Goal: Communication & Community: Ask a question

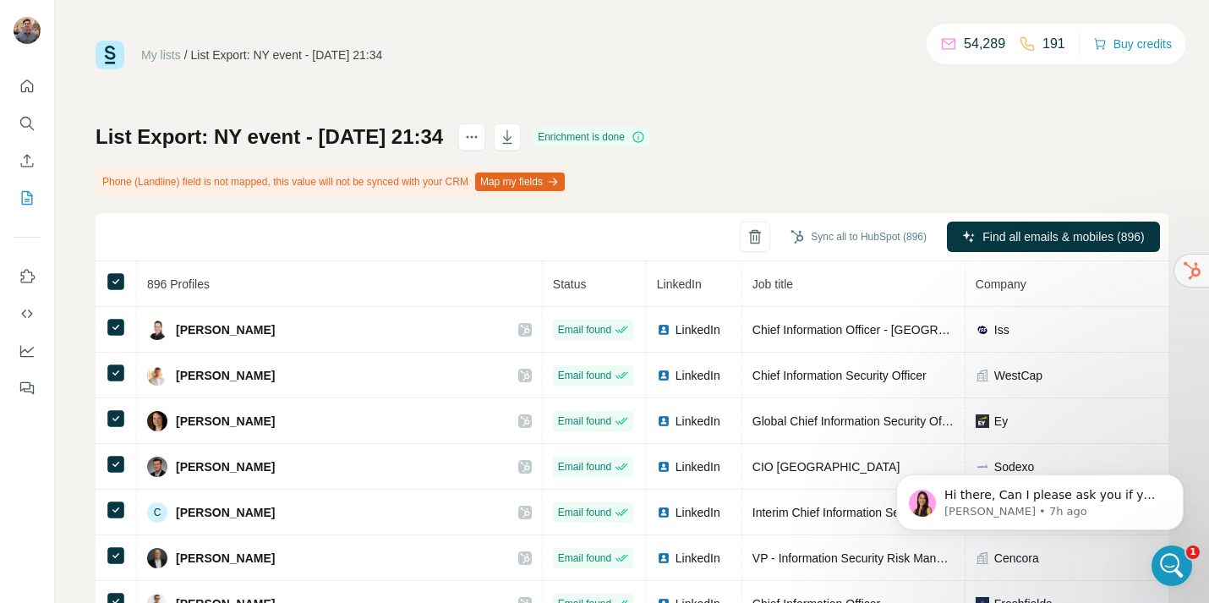
scroll to position [3253, 0]
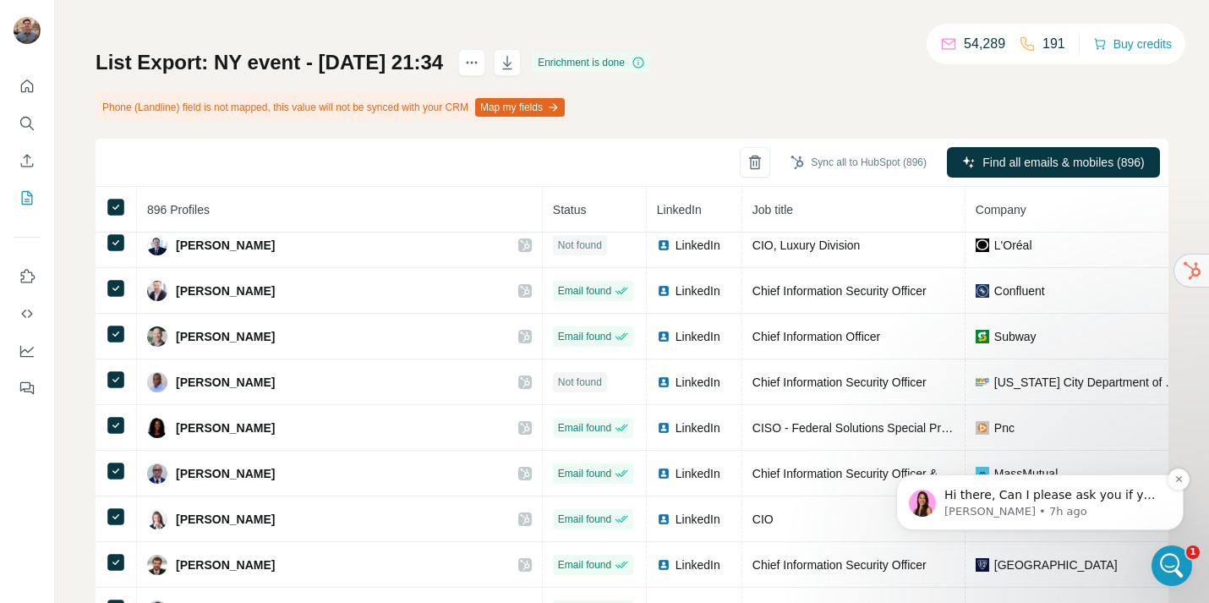
click at [1068, 512] on p "[PERSON_NAME] • 7h ago" at bounding box center [1054, 511] width 218 height 15
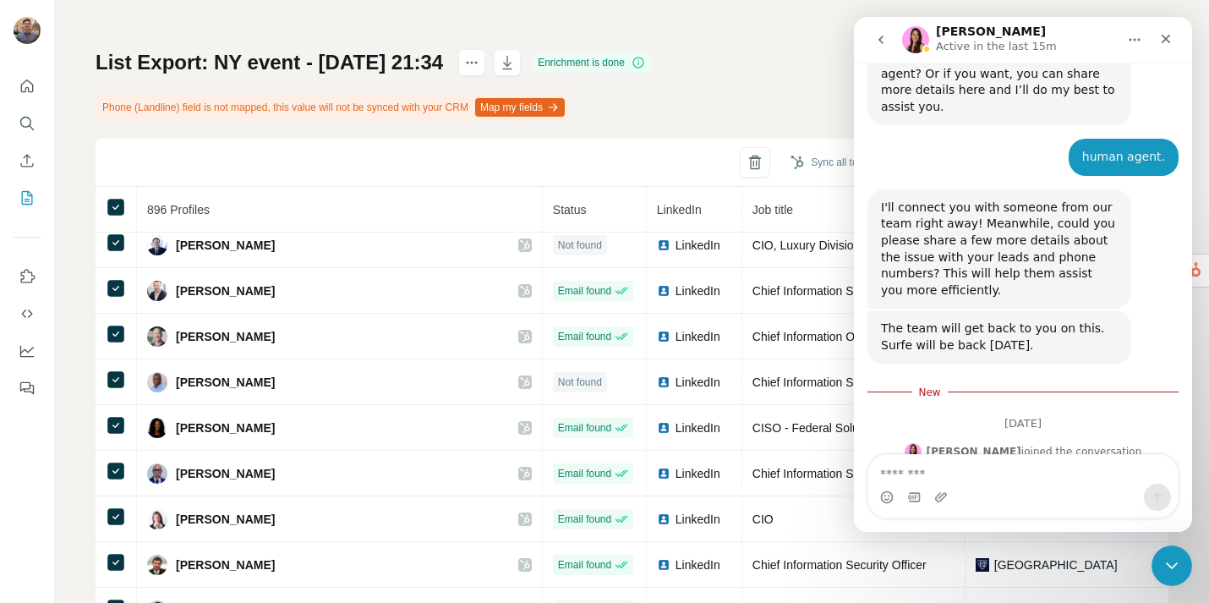
scroll to position [589, 0]
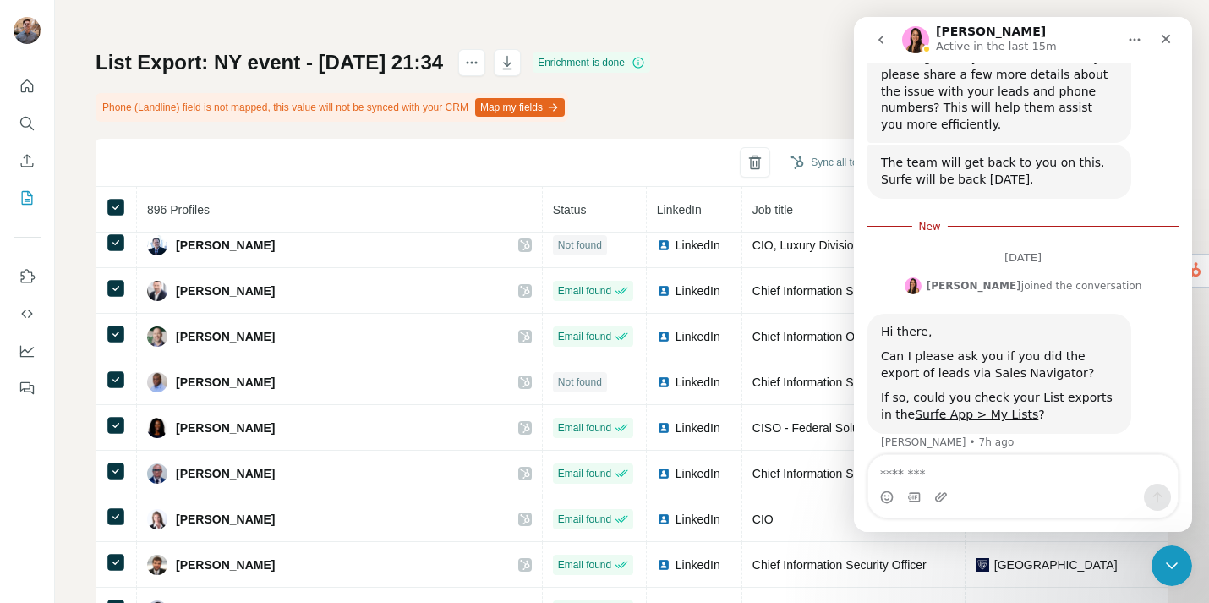
click at [1014, 466] on textarea "Message…" at bounding box center [1024, 469] width 310 height 29
type textarea "**********"
click at [998, 408] on link "Surfe App > My Lists" at bounding box center [976, 415] width 123 height 14
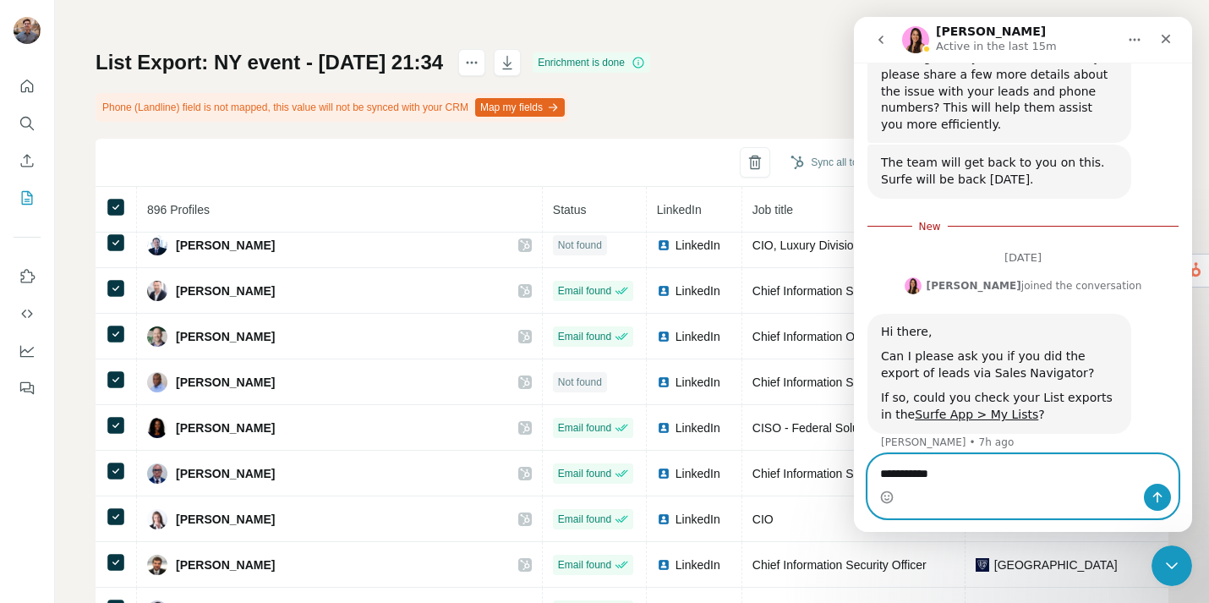
click at [977, 477] on textarea "**********" at bounding box center [1024, 469] width 310 height 29
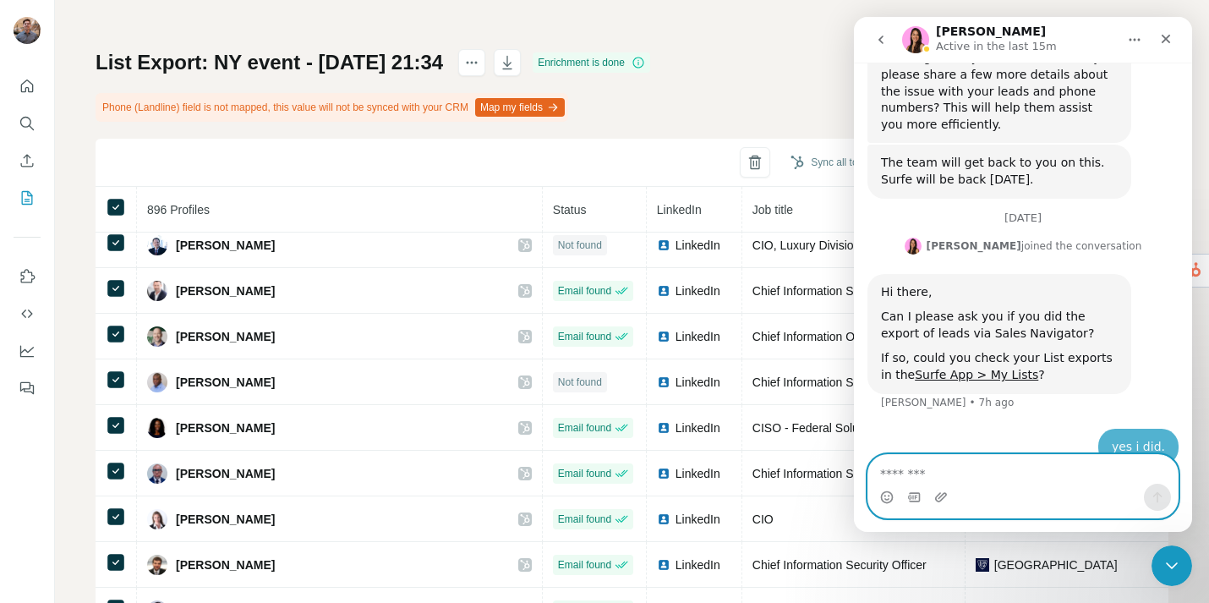
scroll to position [600, 0]
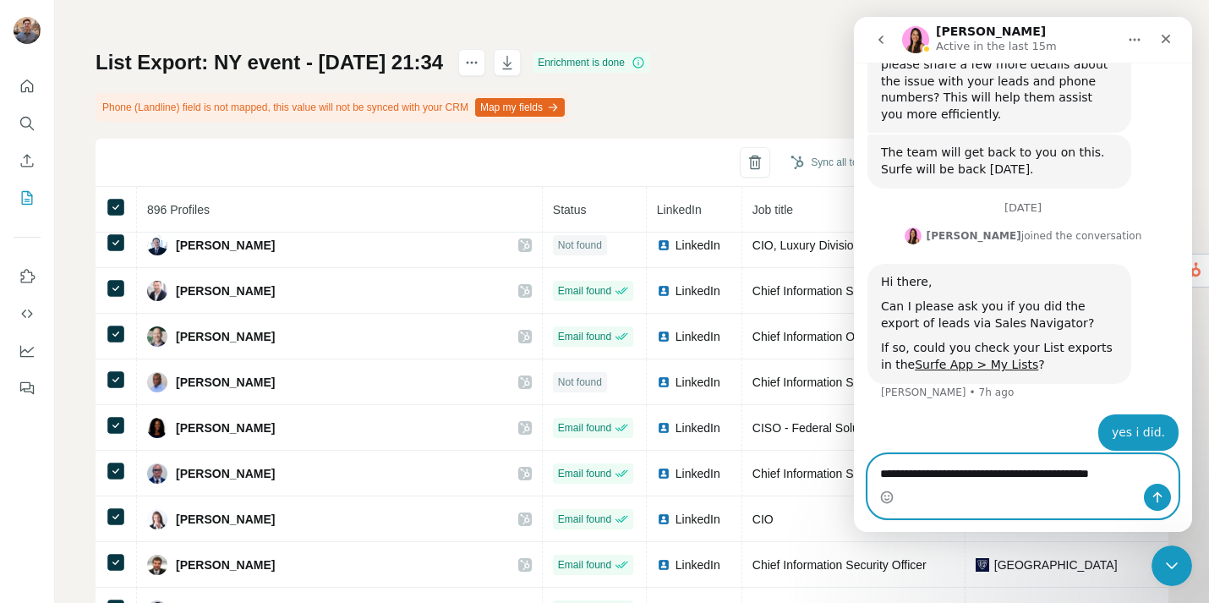
type textarea "**********"
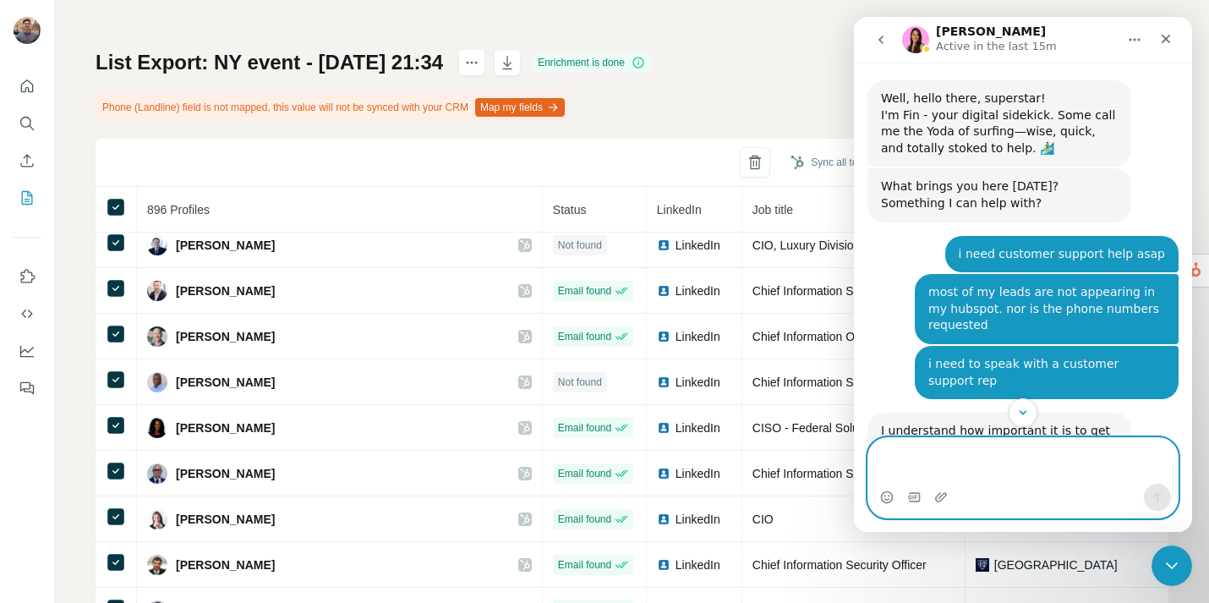
scroll to position [672, 0]
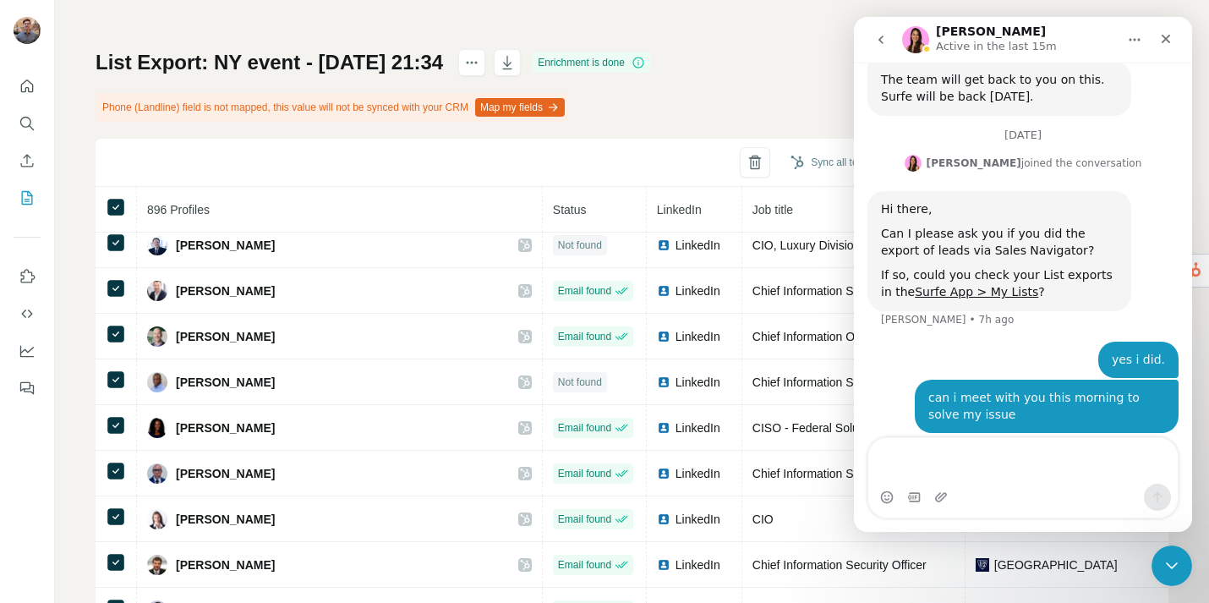
click at [880, 43] on icon "go back" at bounding box center [881, 40] width 14 height 14
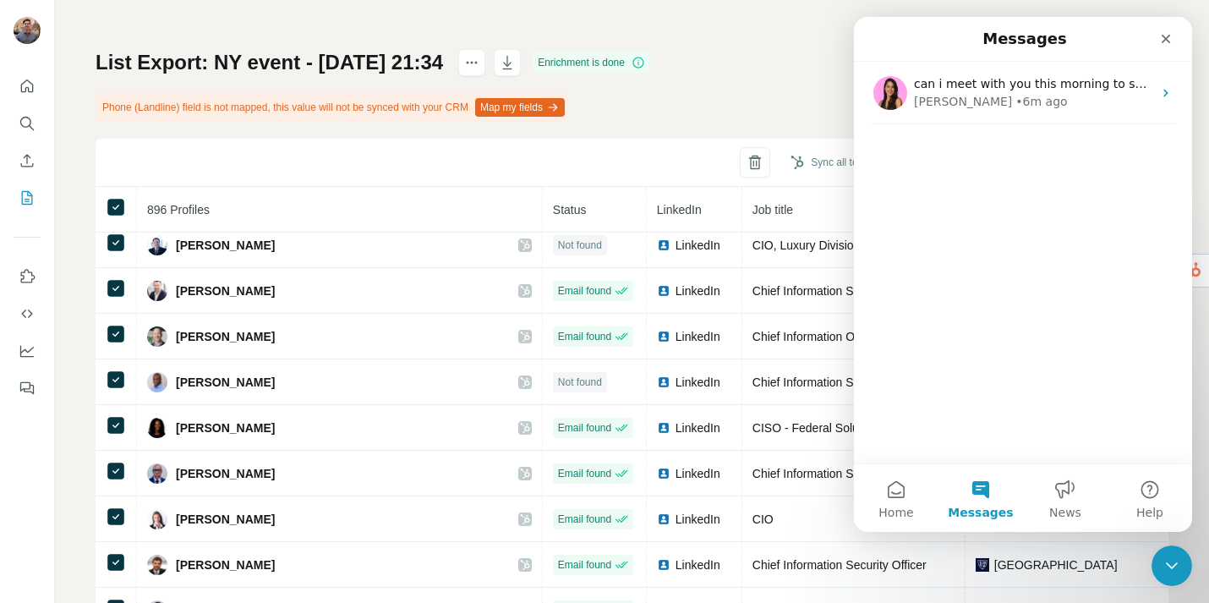
scroll to position [0, 0]
click at [893, 503] on button "Home" at bounding box center [896, 498] width 85 height 68
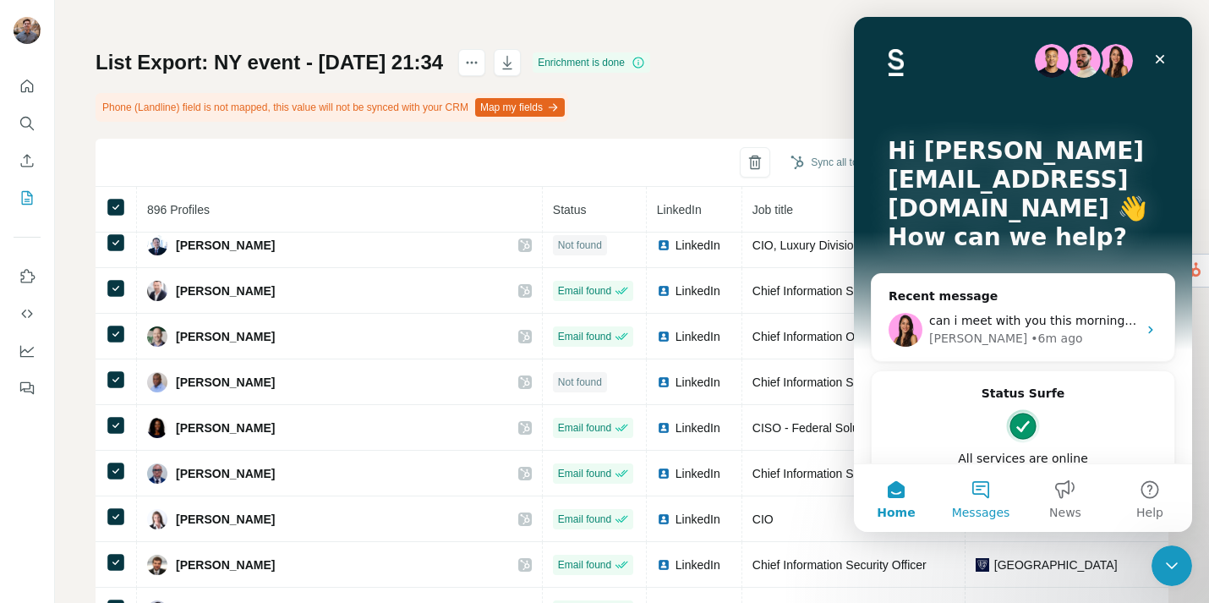
click at [949, 512] on button "Messages" at bounding box center [981, 498] width 85 height 68
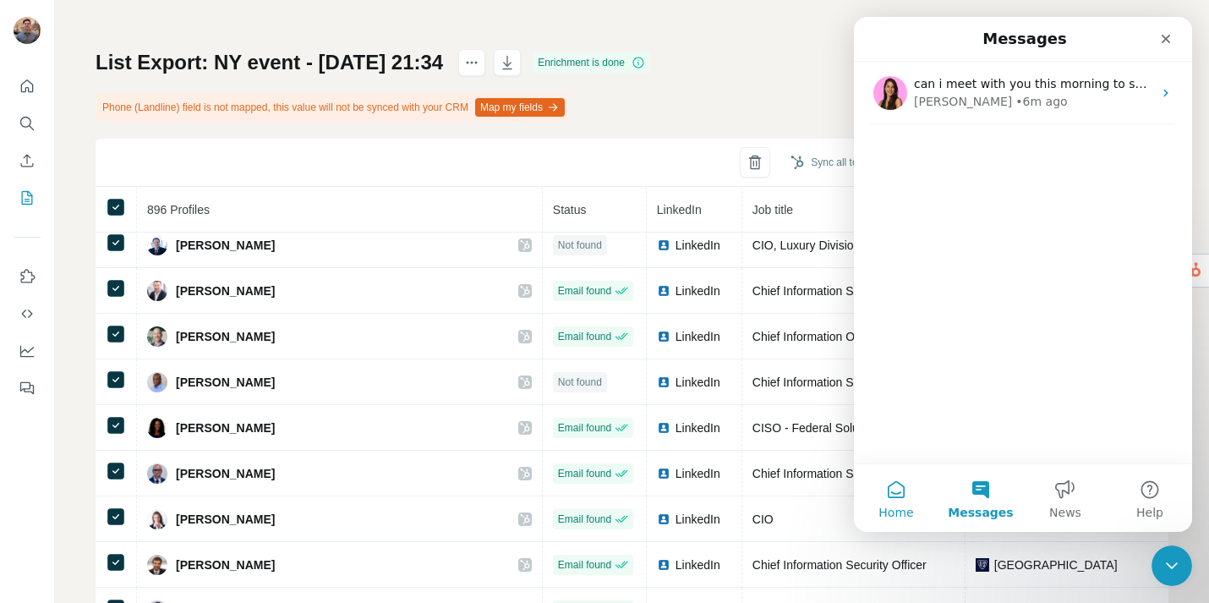
click at [902, 504] on button "Home" at bounding box center [896, 498] width 85 height 68
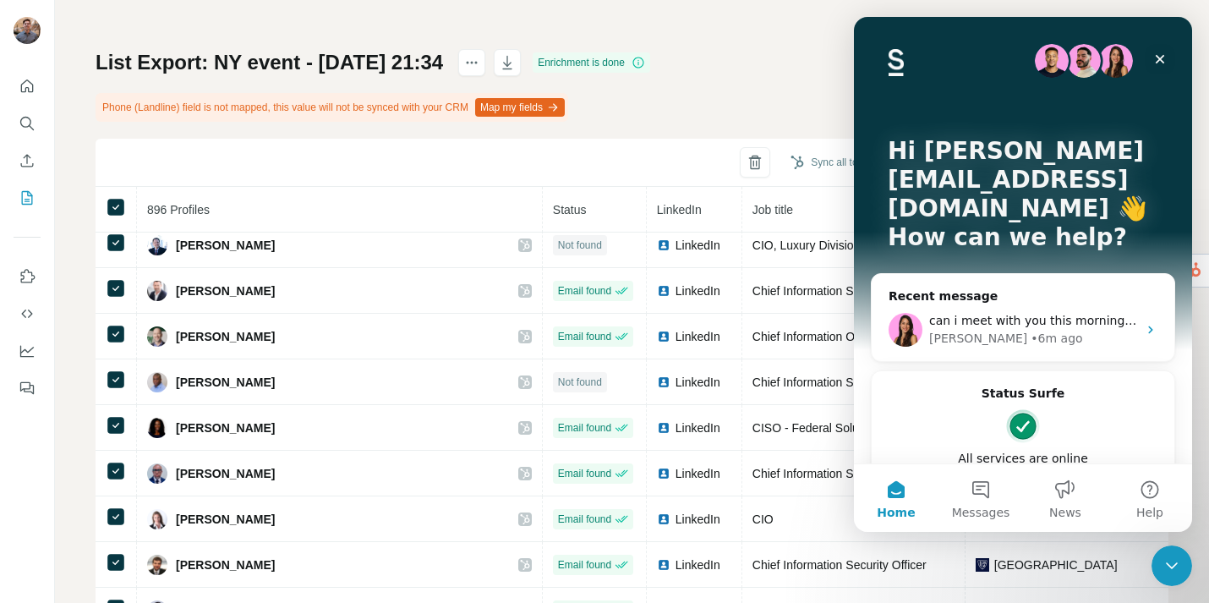
scroll to position [37, 0]
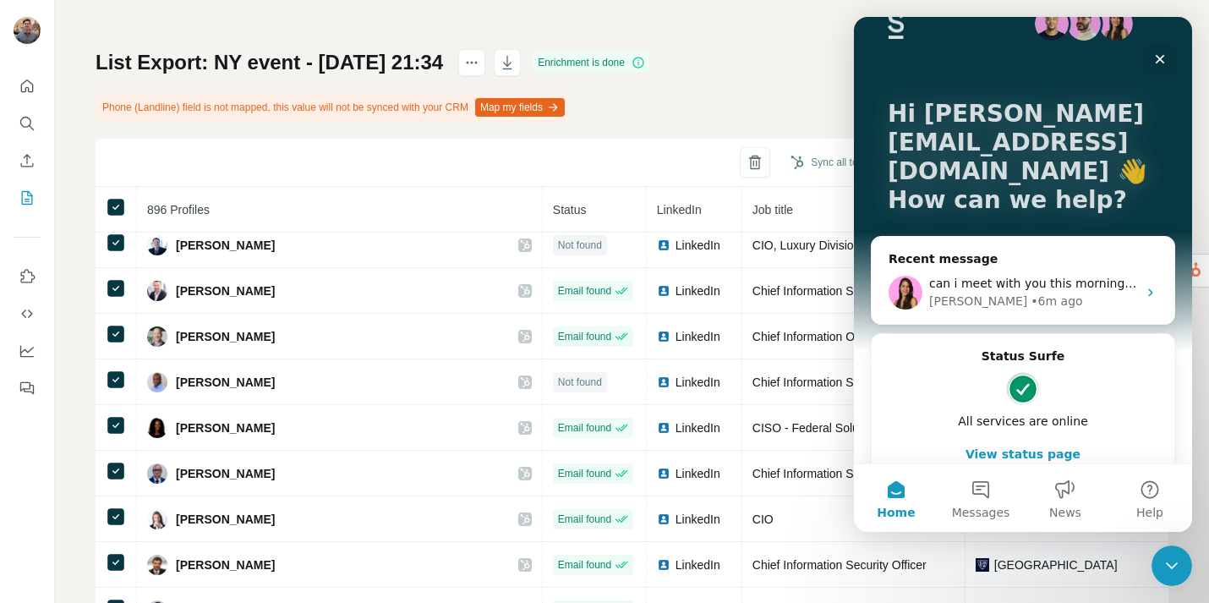
click at [999, 135] on p "Hi [PERSON_NAME][EMAIL_ADDRESS][DOMAIN_NAME] 👋" at bounding box center [1023, 143] width 271 height 86
click at [1015, 99] on div "Hi [PERSON_NAME][EMAIL_ADDRESS][DOMAIN_NAME] 👋 How can we help?" at bounding box center [1023, 161] width 304 height 362
click at [1033, 293] on div "[PERSON_NAME] • 6m ago" at bounding box center [1033, 302] width 208 height 18
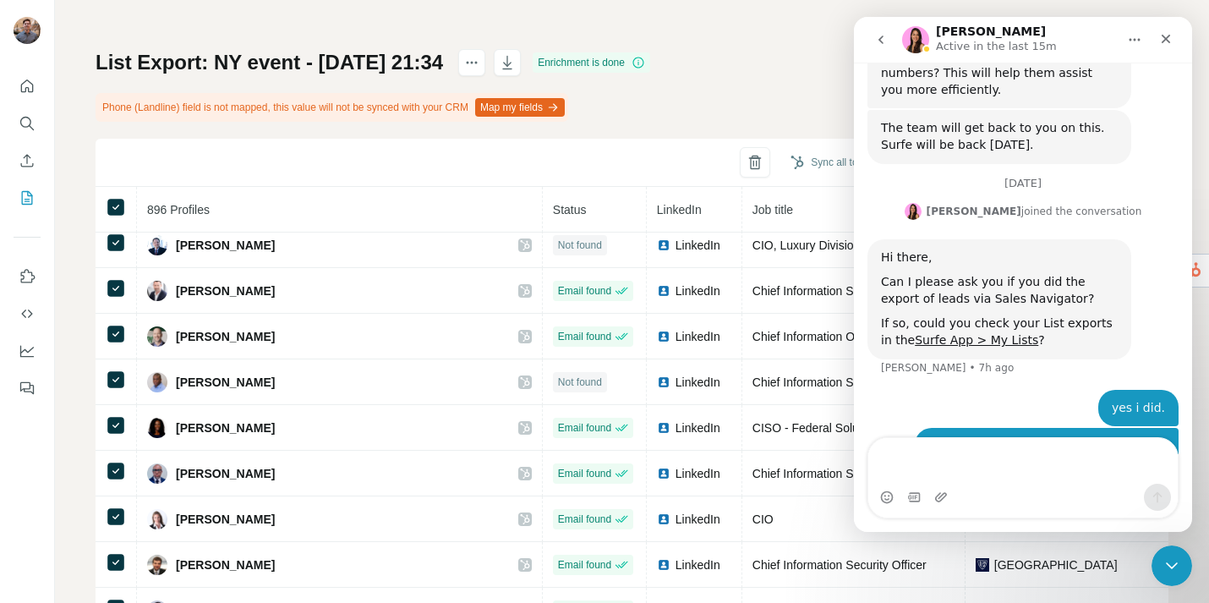
scroll to position [672, 0]
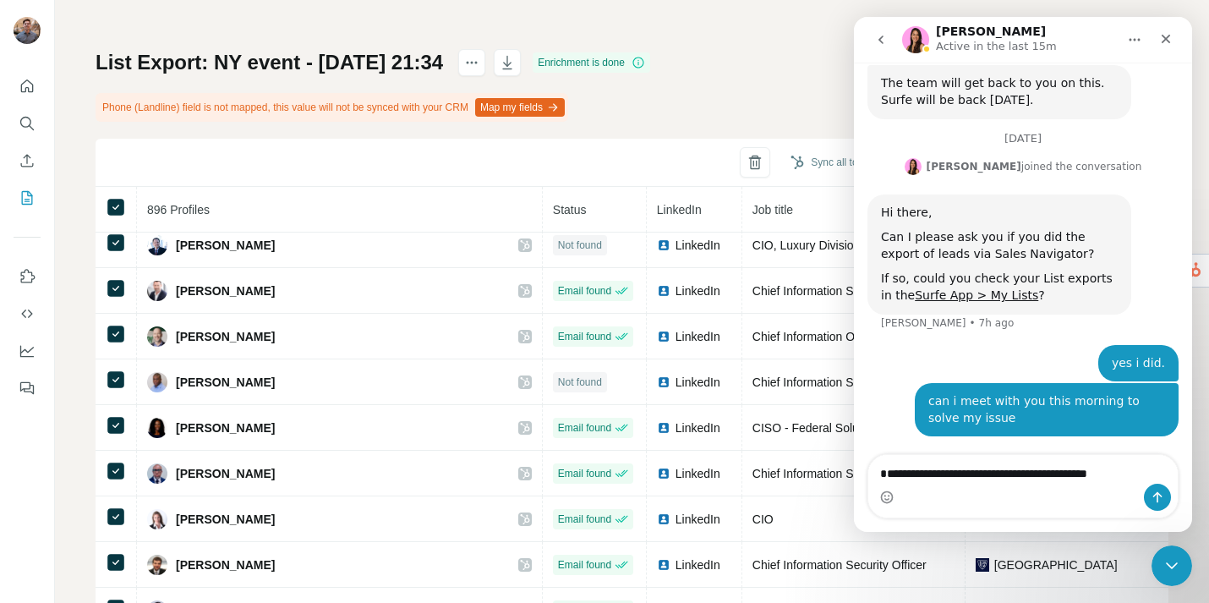
type textarea "**********"
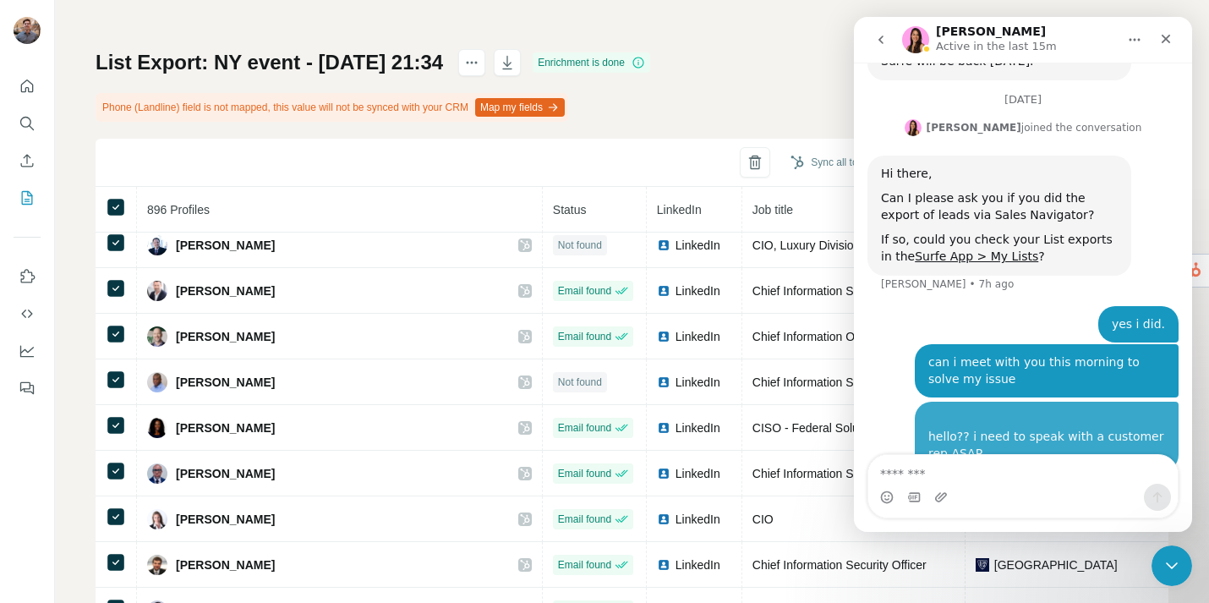
scroll to position [726, 0]
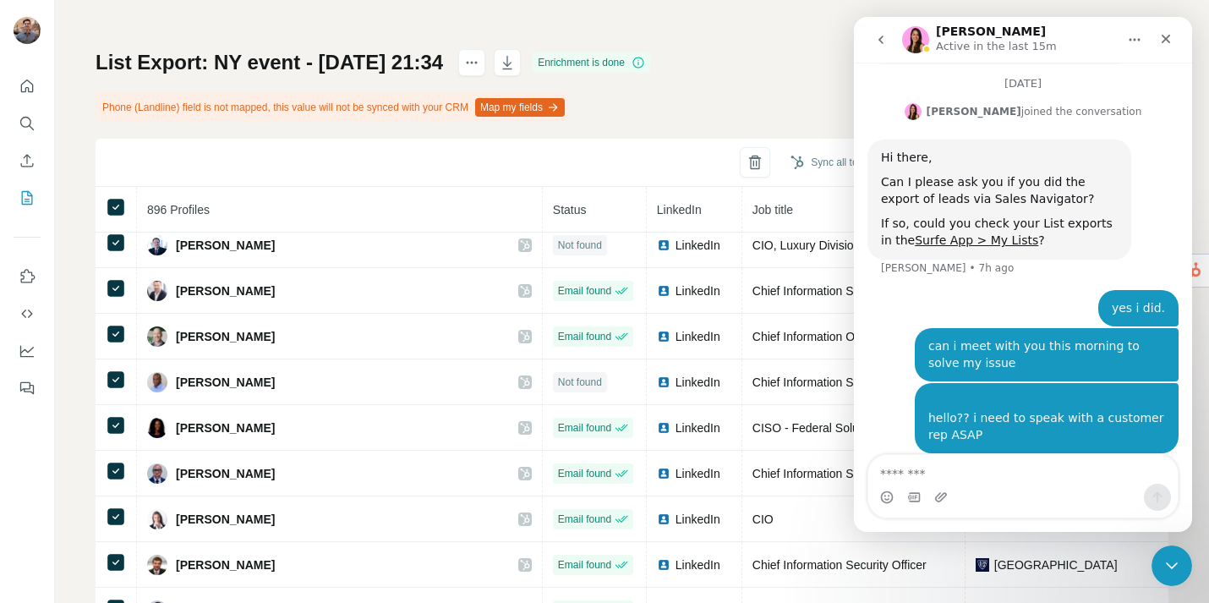
click at [943, 43] on p "Active in the last 15m" at bounding box center [996, 46] width 121 height 17
click at [870, 41] on button "go back" at bounding box center [881, 40] width 32 height 32
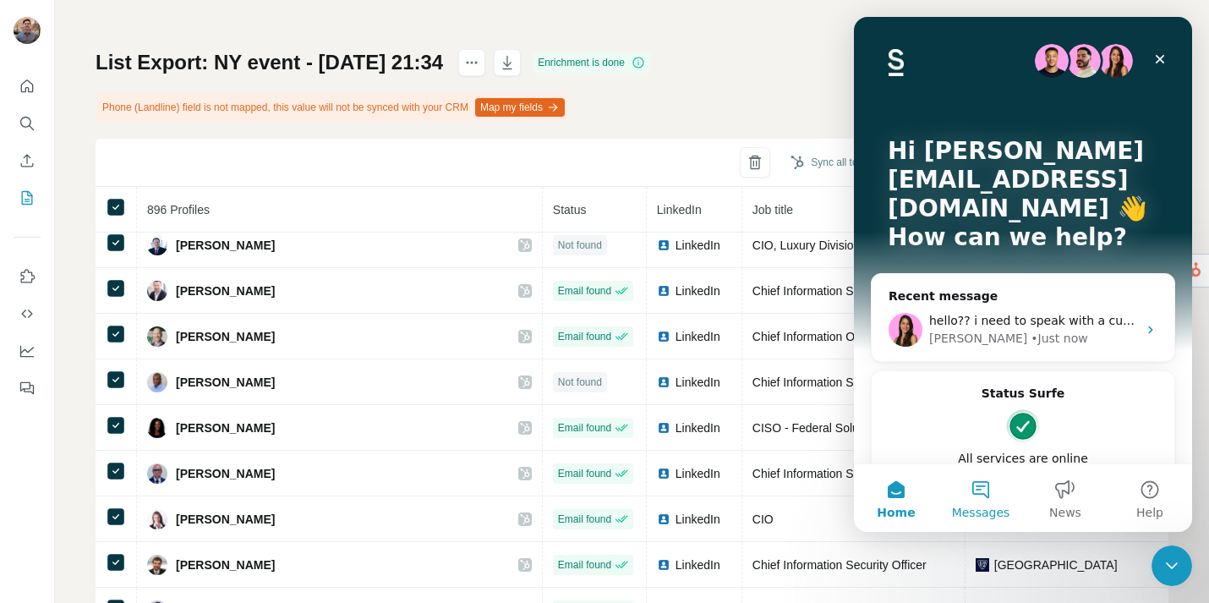
click at [979, 502] on button "Messages" at bounding box center [981, 498] width 85 height 68
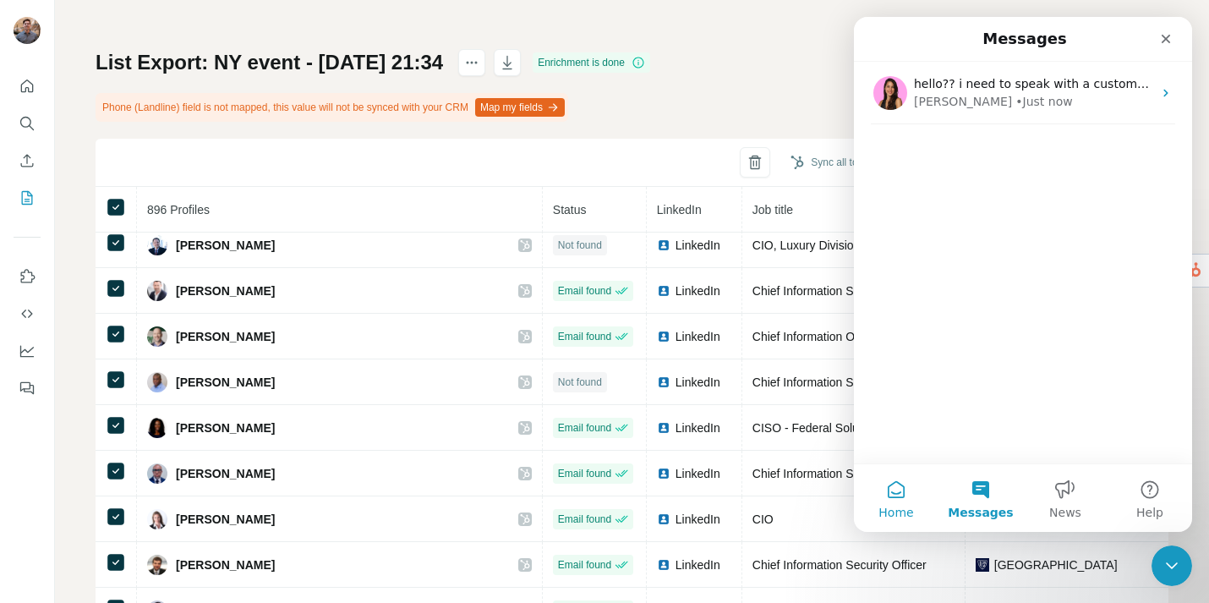
click at [913, 490] on button "Home" at bounding box center [896, 498] width 85 height 68
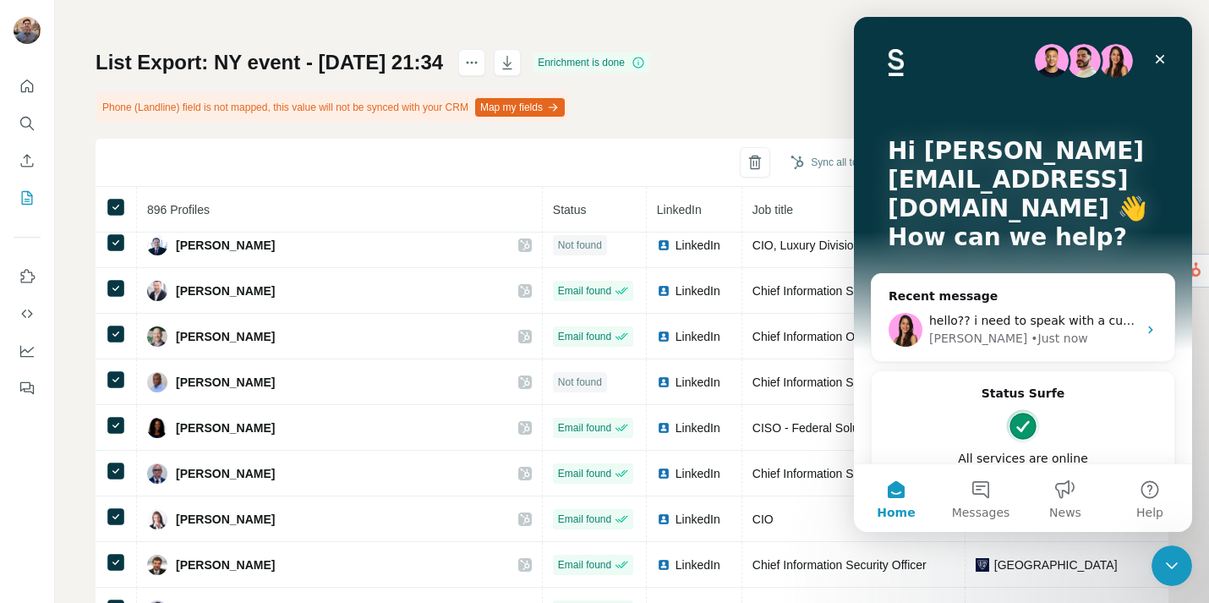
scroll to position [37, 0]
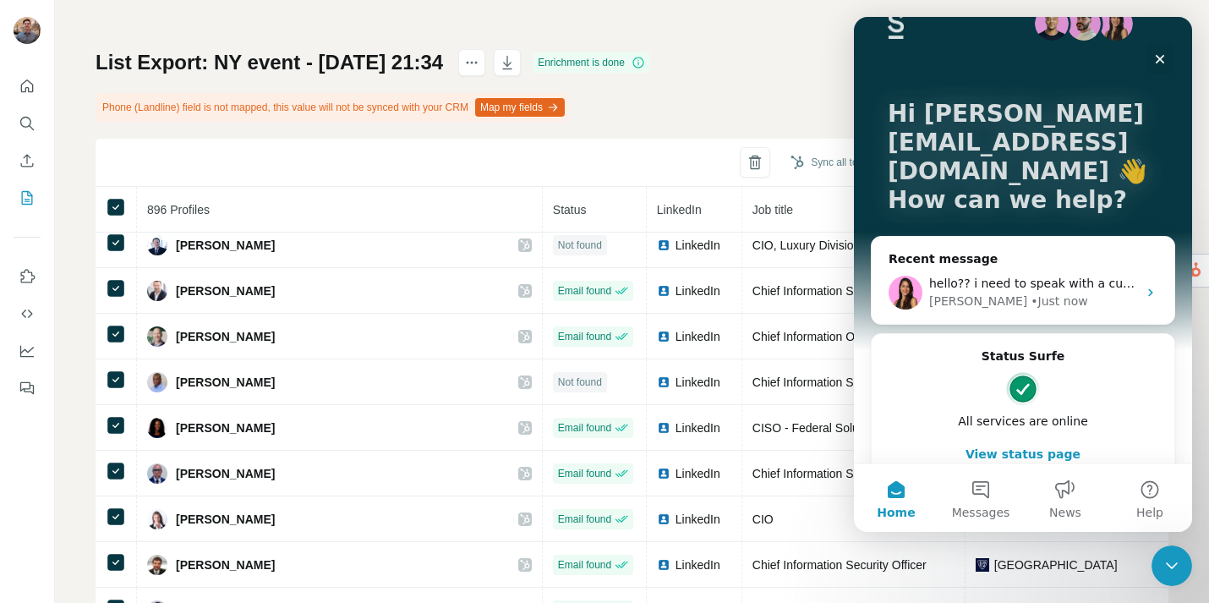
click at [1031, 437] on button "View status page" at bounding box center [1023, 454] width 269 height 34
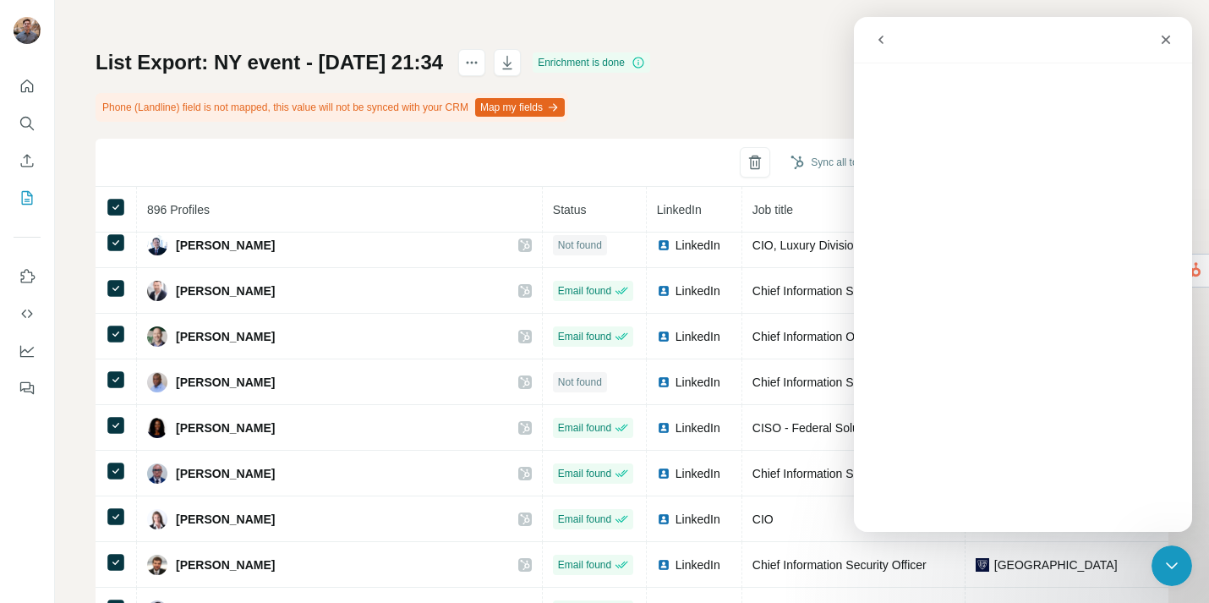
click at [881, 43] on icon "go back" at bounding box center [881, 40] width 14 height 14
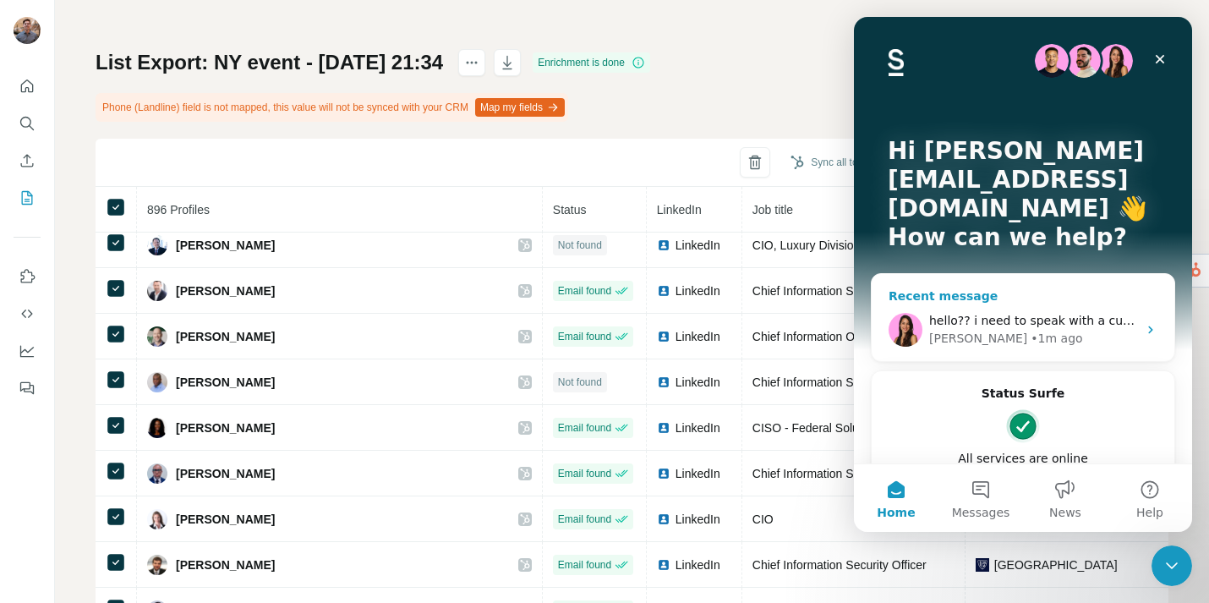
click at [1054, 314] on span "hello?? i need to speak with a customer rep ASAP" at bounding box center [1075, 321] width 293 height 14
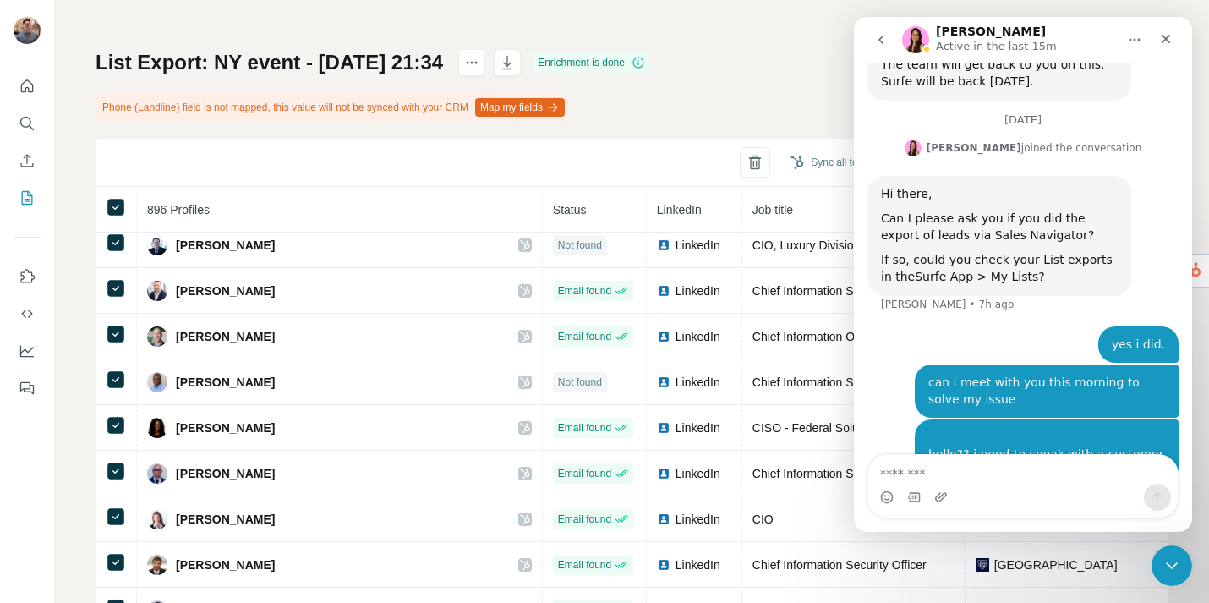
scroll to position [726, 0]
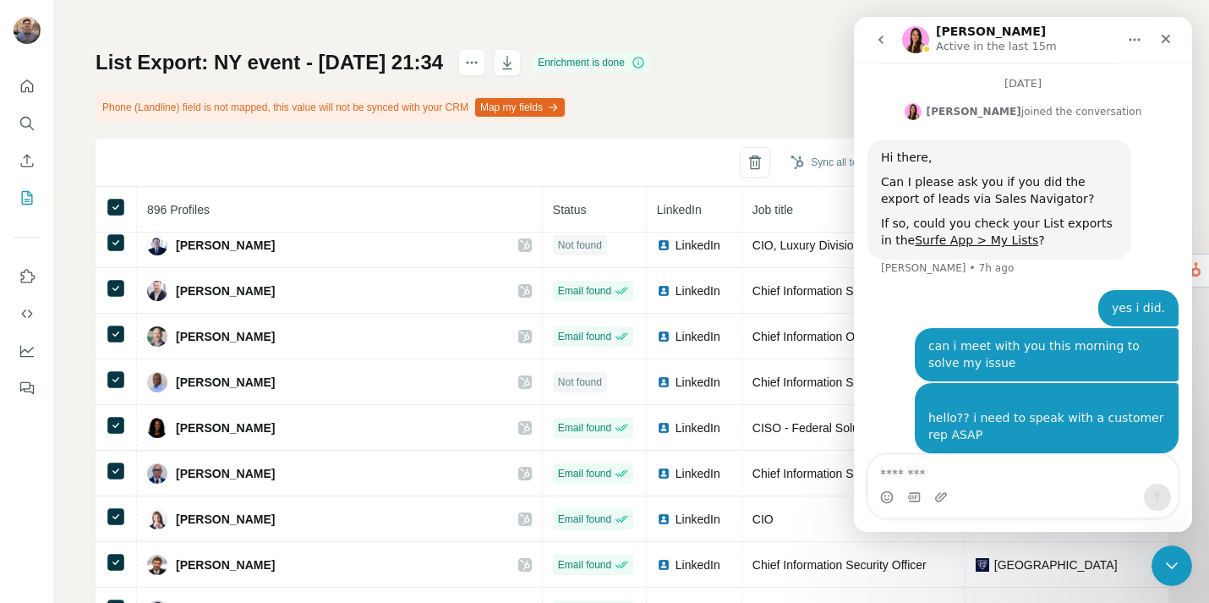
click at [1006, 32] on div "[PERSON_NAME] Active in the last 15m" at bounding box center [998, 40] width 124 height 30
click at [913, 478] on textarea "Message…" at bounding box center [1024, 469] width 310 height 29
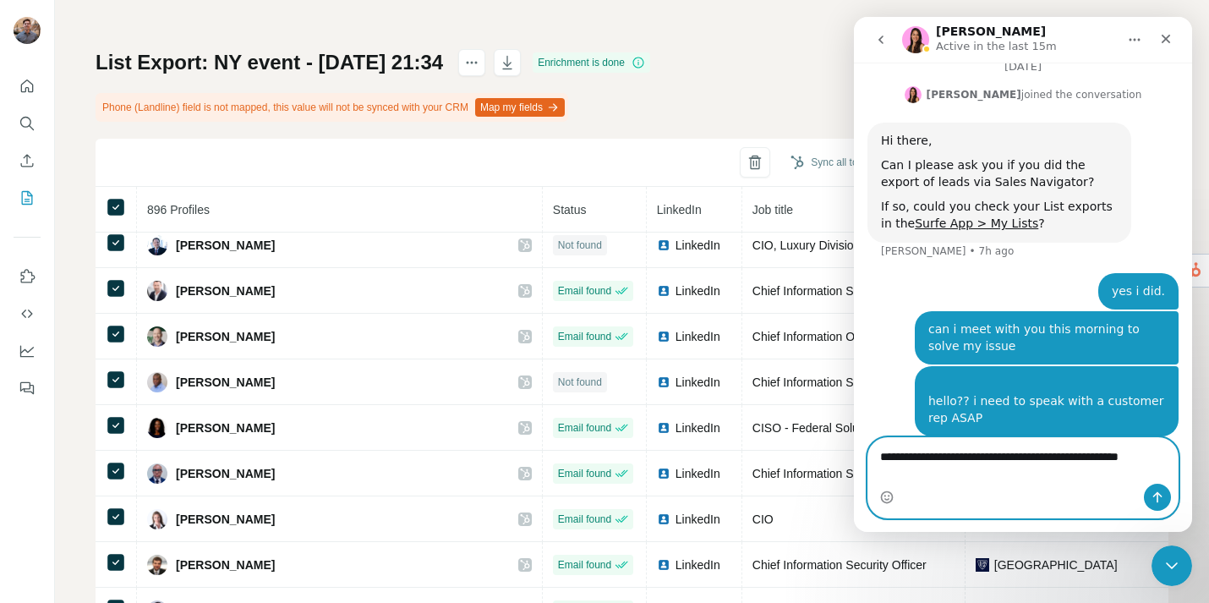
type textarea "**********"
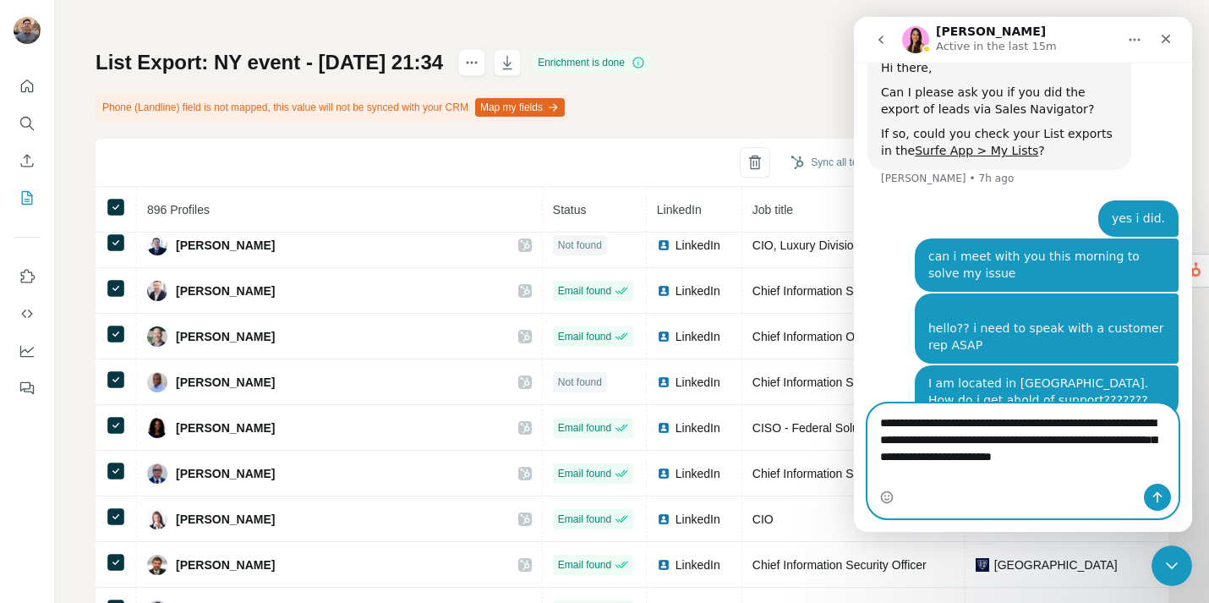
scroll to position [833, 0]
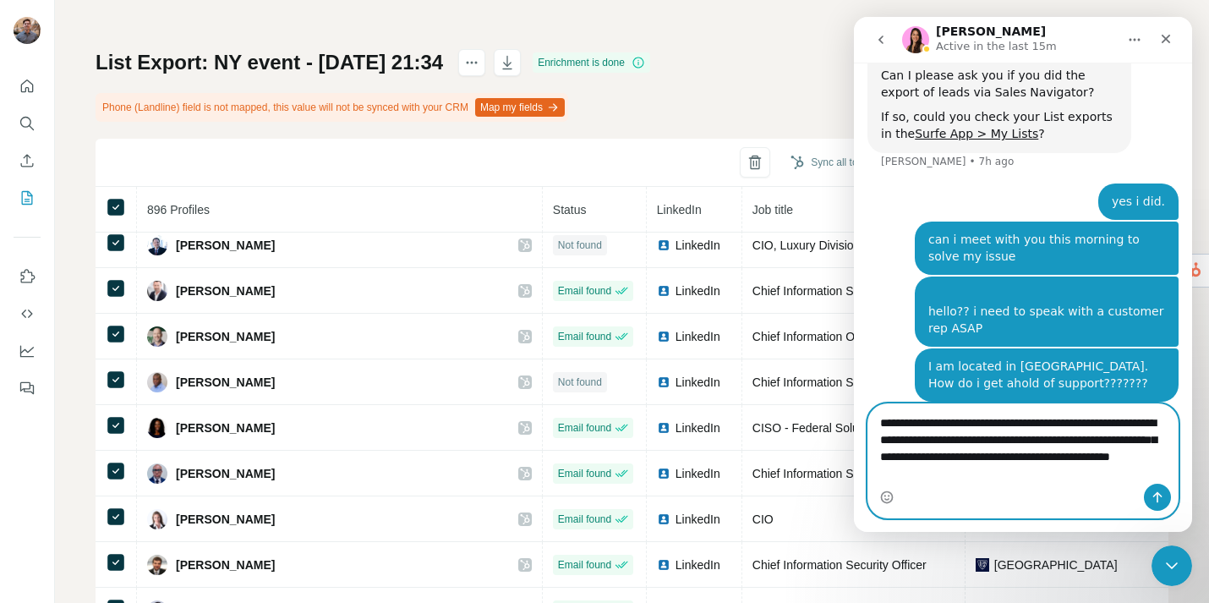
drag, startPoint x: 989, startPoint y: 474, endPoint x: 992, endPoint y: 491, distance: 16.4
click at [989, 478] on textarea "**********" at bounding box center [1024, 443] width 310 height 79
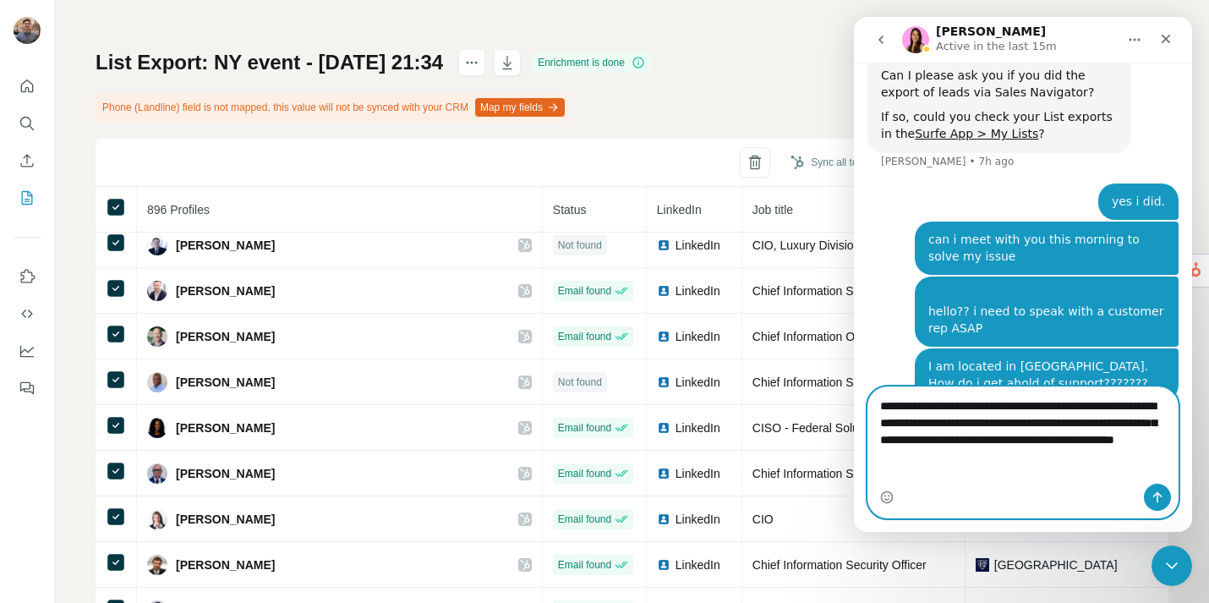
click at [1071, 467] on textarea "**********" at bounding box center [1024, 426] width 310 height 79
type textarea "**********"
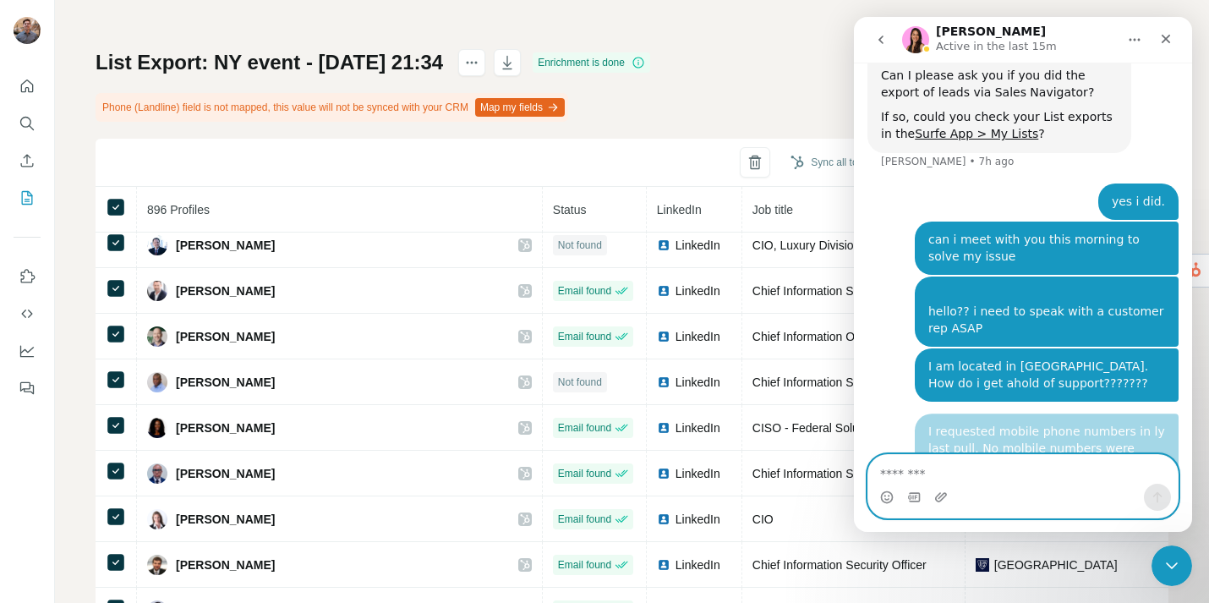
scroll to position [886, 0]
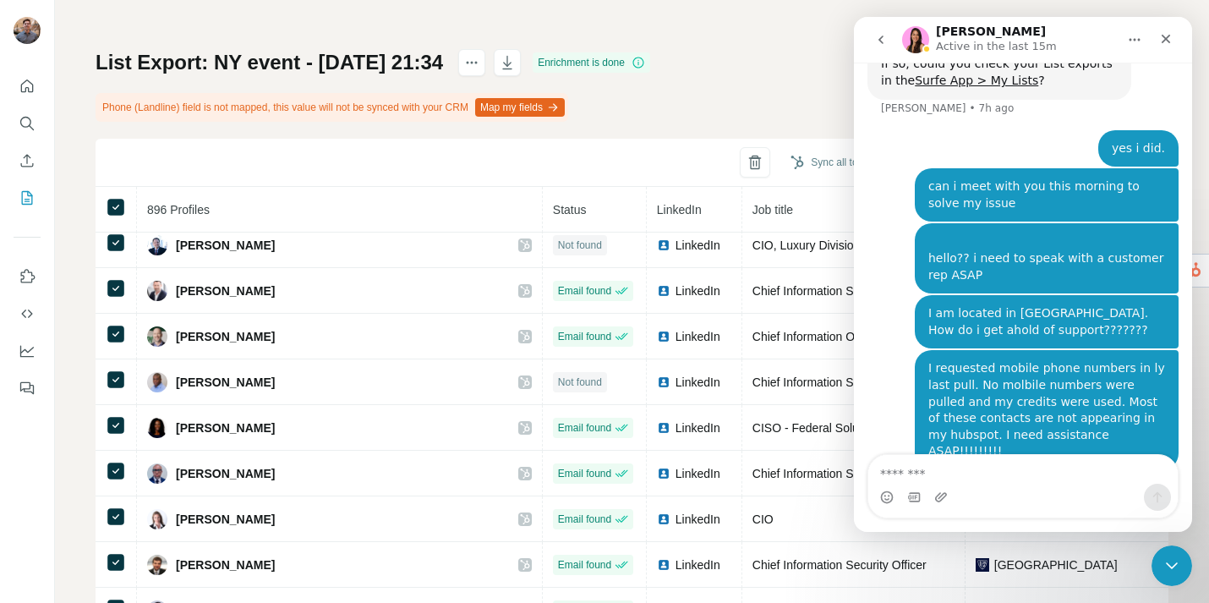
click at [883, 43] on icon "go back" at bounding box center [881, 40] width 5 height 8
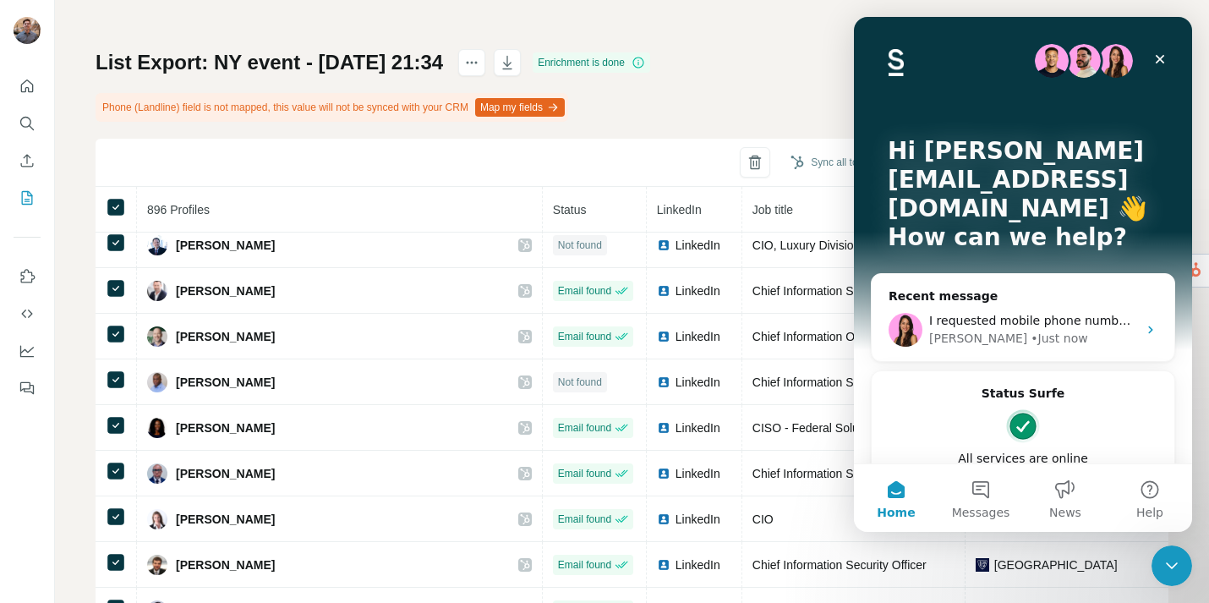
scroll to position [37, 0]
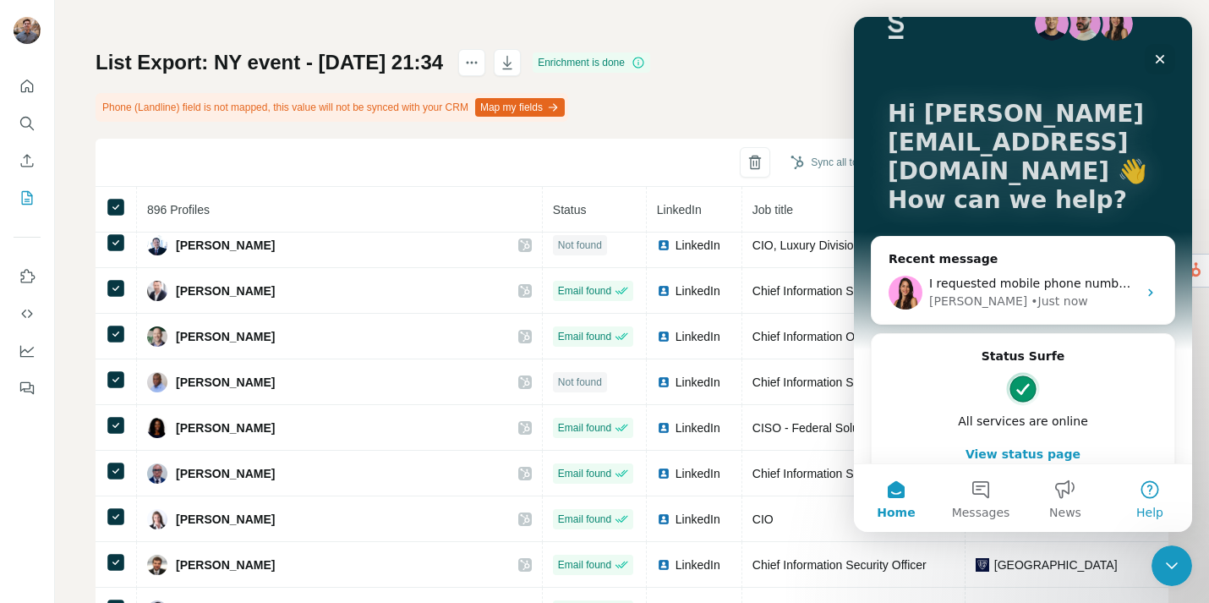
click at [1151, 495] on button "Help" at bounding box center [1150, 498] width 85 height 68
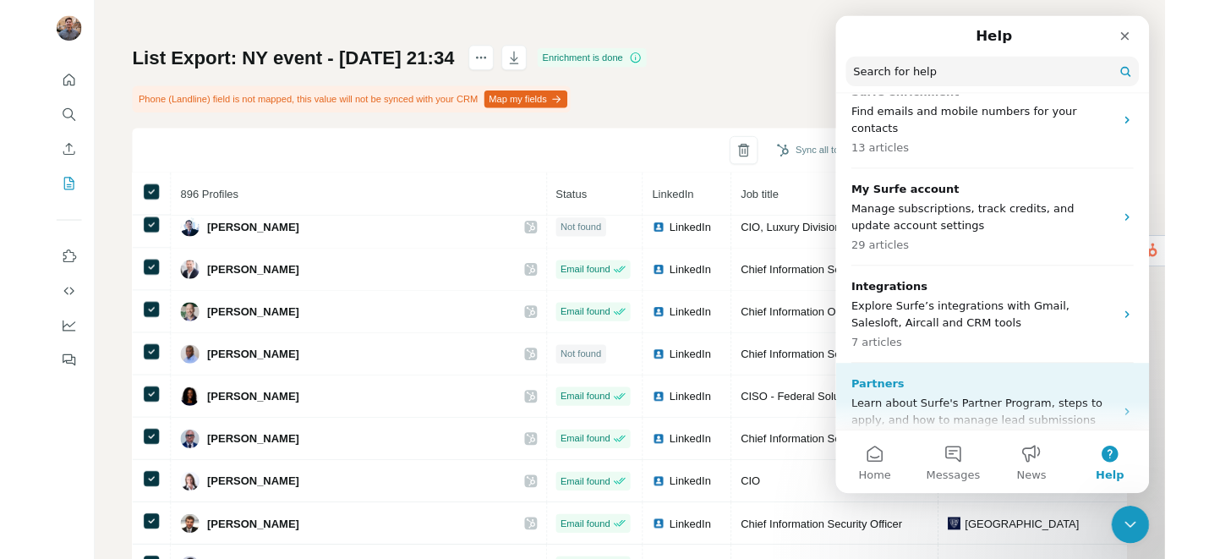
scroll to position [451, 0]
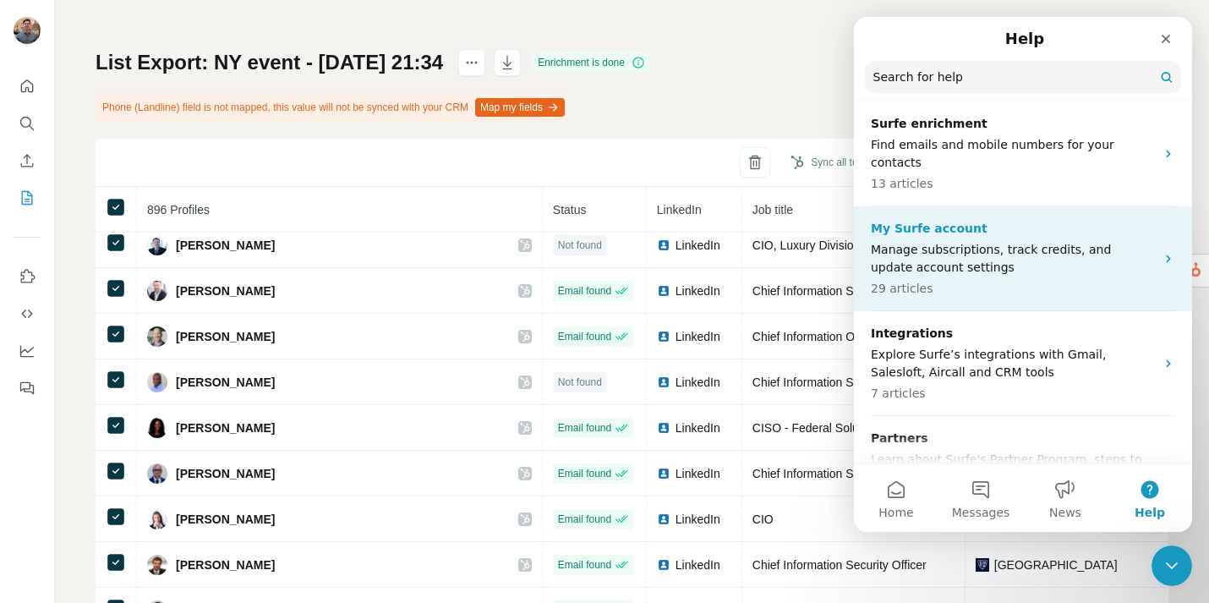
click at [1118, 251] on p "Manage subscriptions, track credits, and update account settings" at bounding box center [1013, 259] width 284 height 36
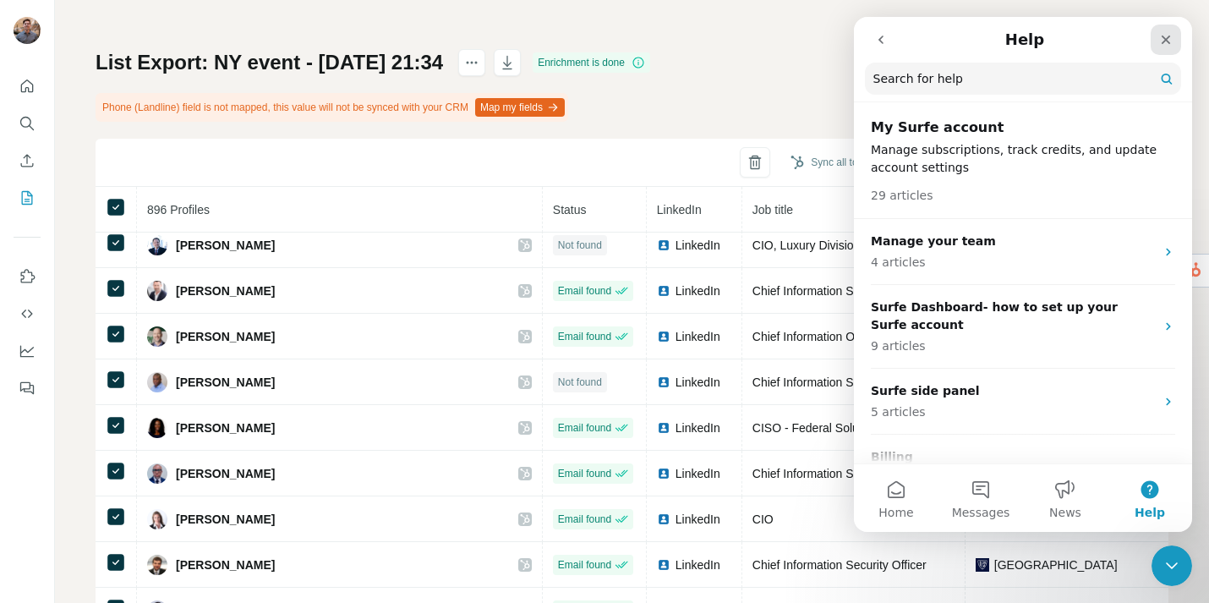
click at [1157, 35] on div "Close" at bounding box center [1166, 40] width 30 height 30
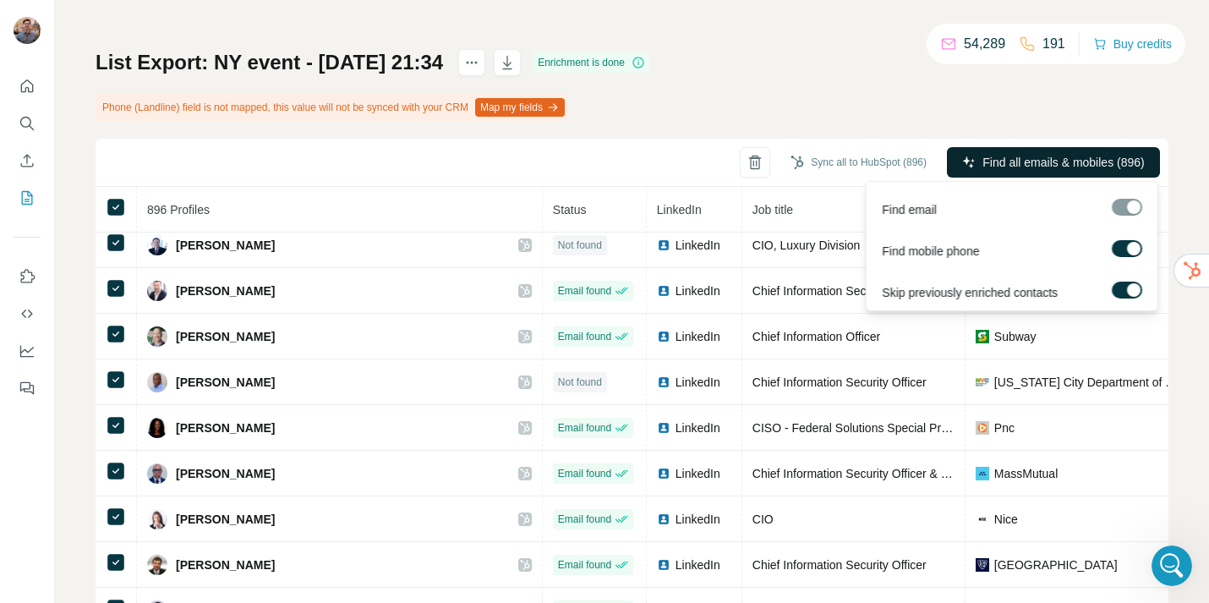
click at [1097, 158] on span "Find all emails & mobiles (896)" at bounding box center [1064, 162] width 162 height 17
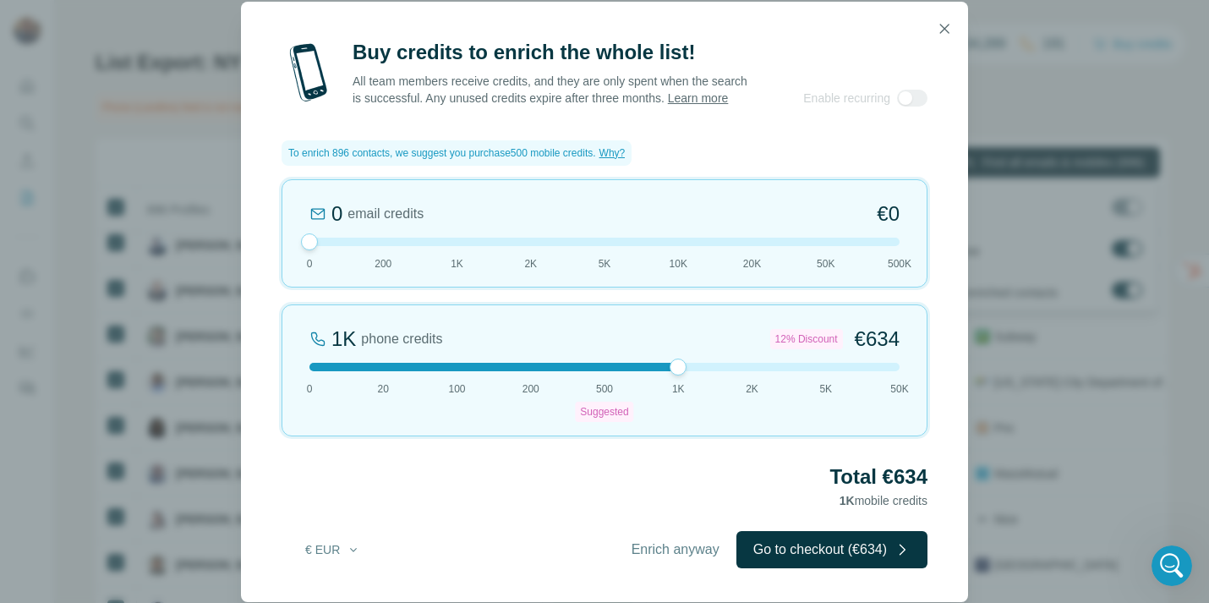
drag, startPoint x: 605, startPoint y: 370, endPoint x: 682, endPoint y: 386, distance: 79.3
click at [682, 386] on div "1K phone credits 12% Discount €634 0 20 100 200 500 Suggested 1K 2K 5K 50K" at bounding box center [605, 370] width 646 height 132
click at [949, 21] on icon "button" at bounding box center [944, 28] width 17 height 17
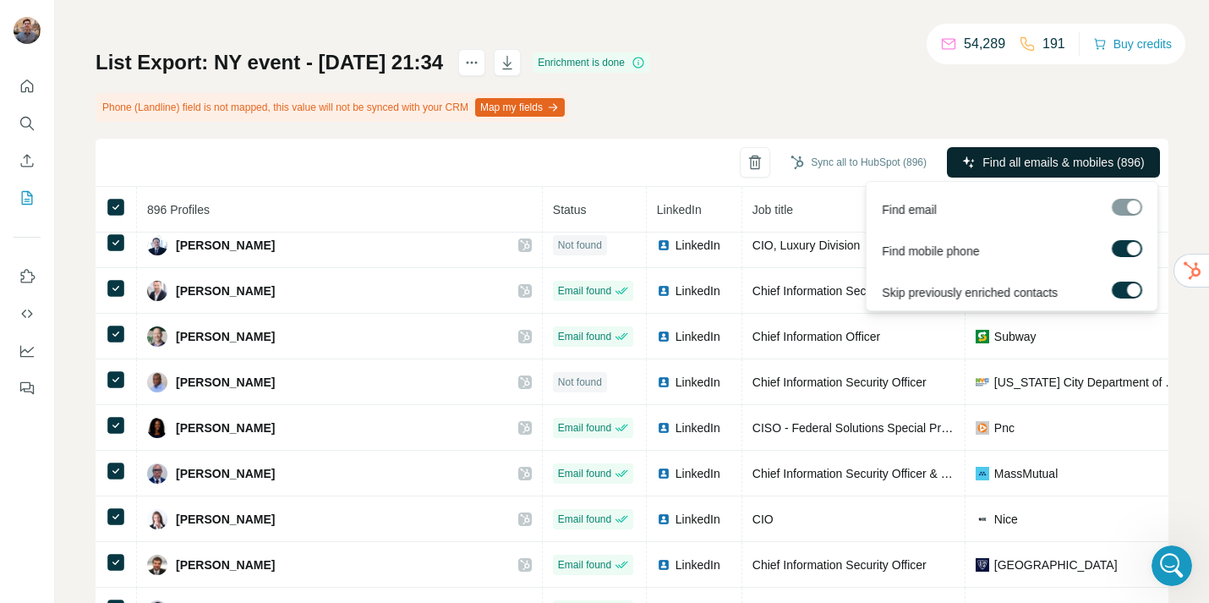
click at [898, 79] on div "List Export: [GEOGRAPHIC_DATA] event - [DATE] 21:34 Enrichment is done Phone (L…" at bounding box center [632, 341] width 1073 height 584
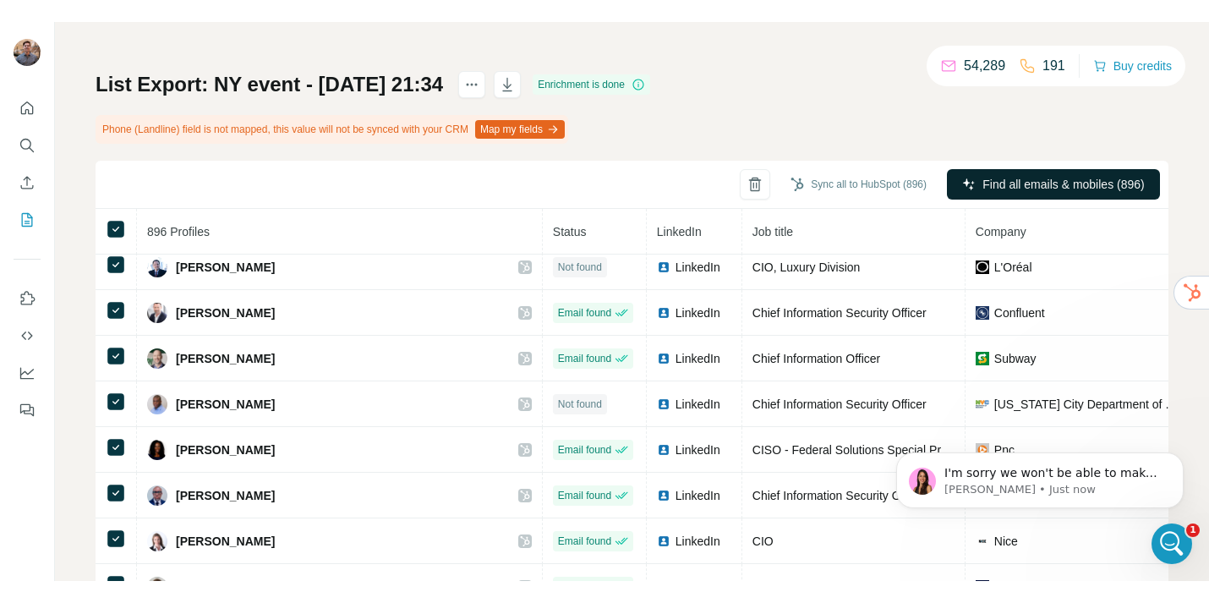
scroll to position [0, 0]
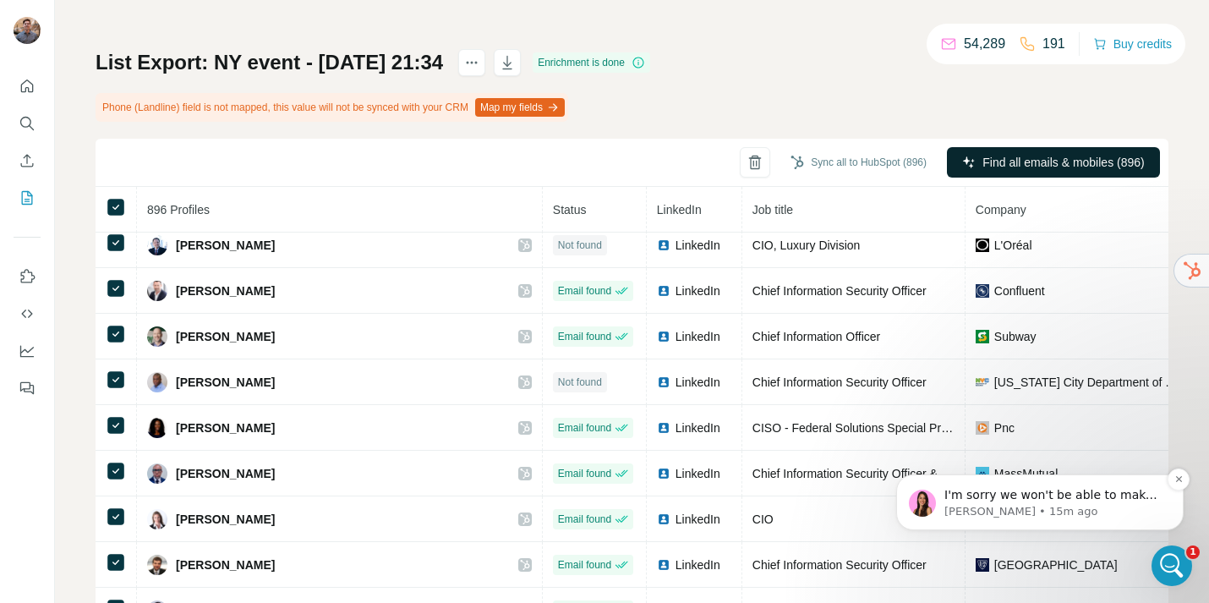
click at [1022, 501] on p "I'm sorry we won't be able to make a call, our Support starts at 9:30 and finis…" at bounding box center [1054, 495] width 218 height 17
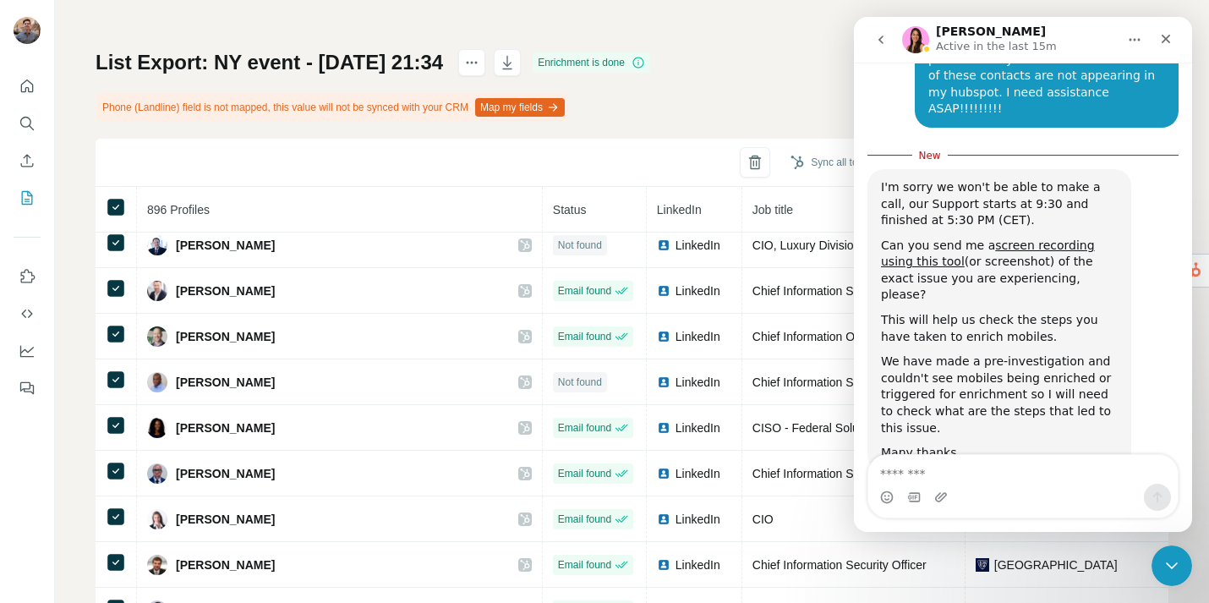
scroll to position [1214, 0]
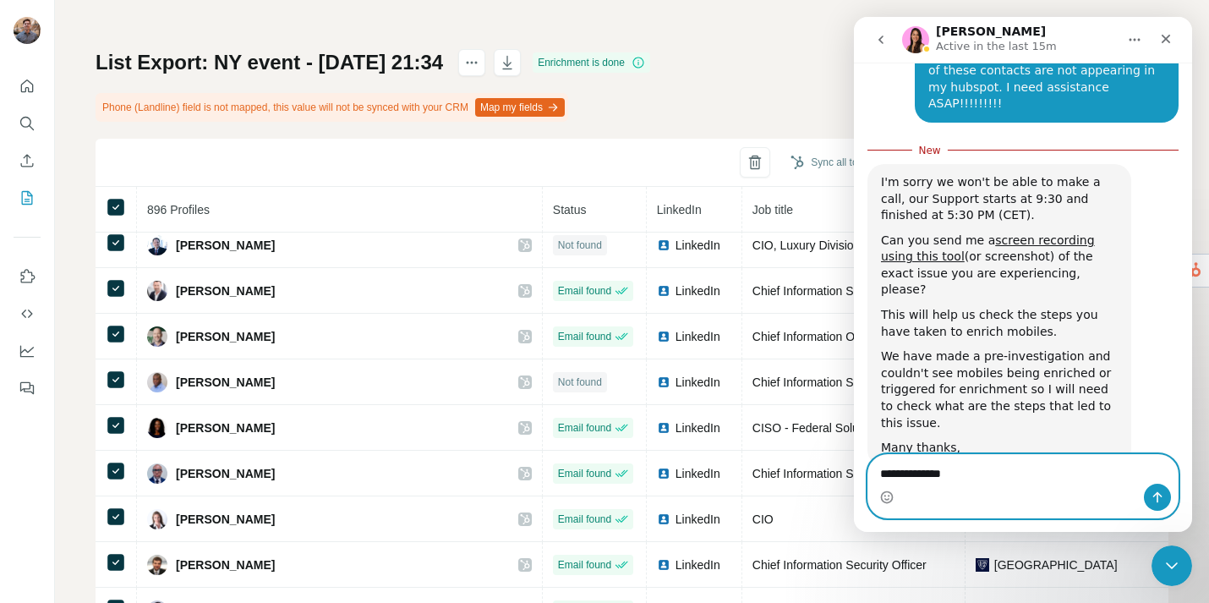
type textarea "**********"
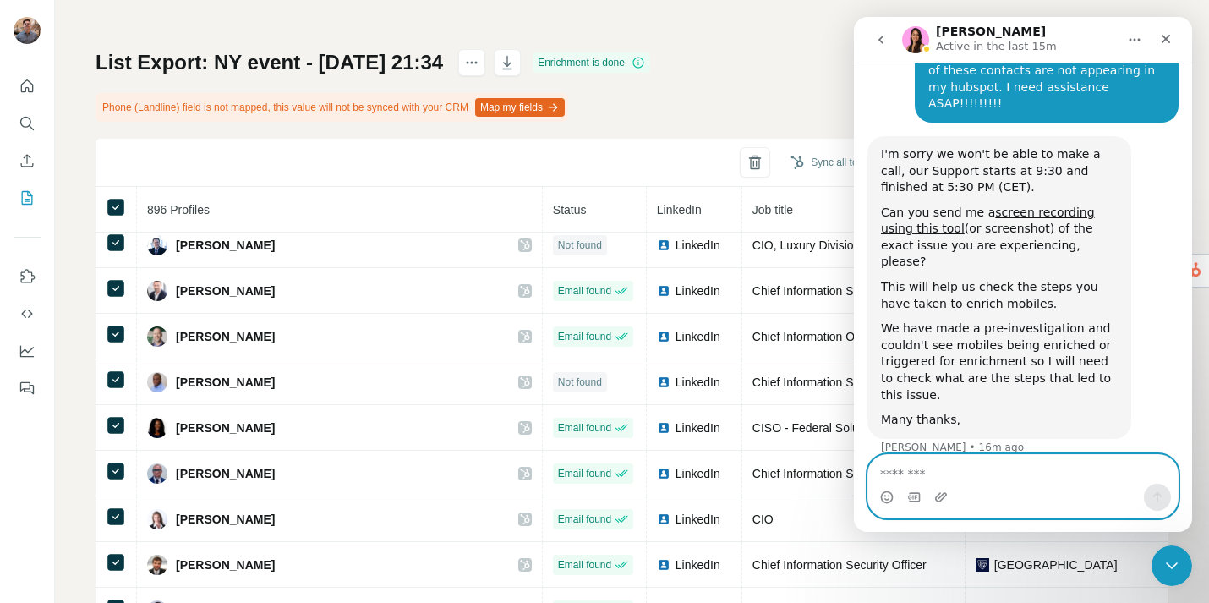
scroll to position [1236, 0]
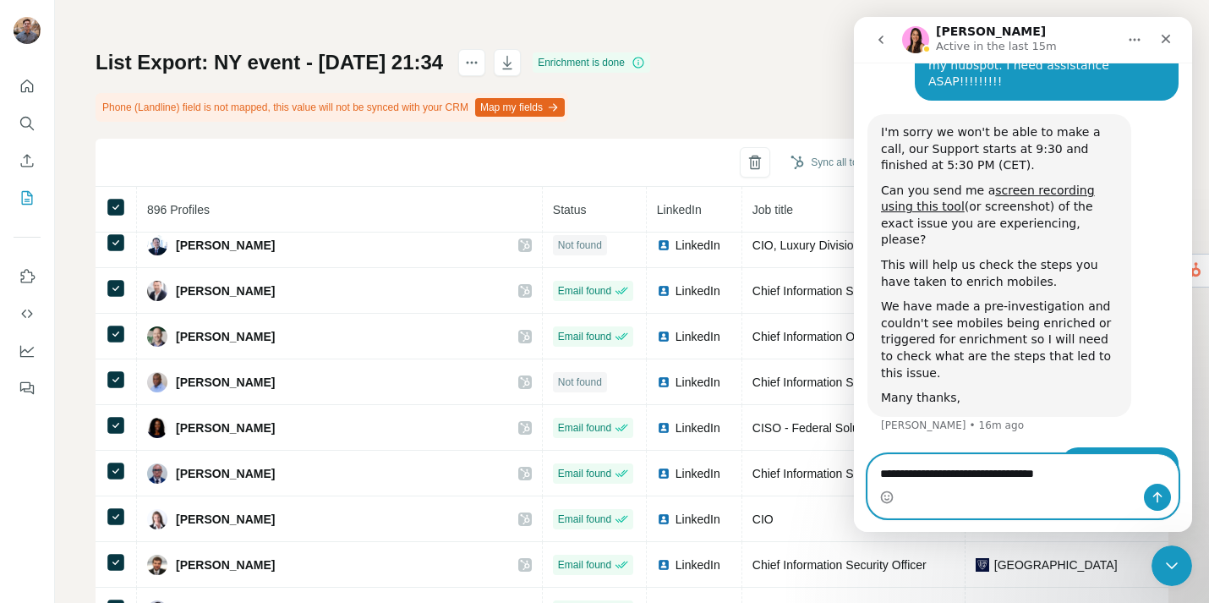
type textarea "**********"
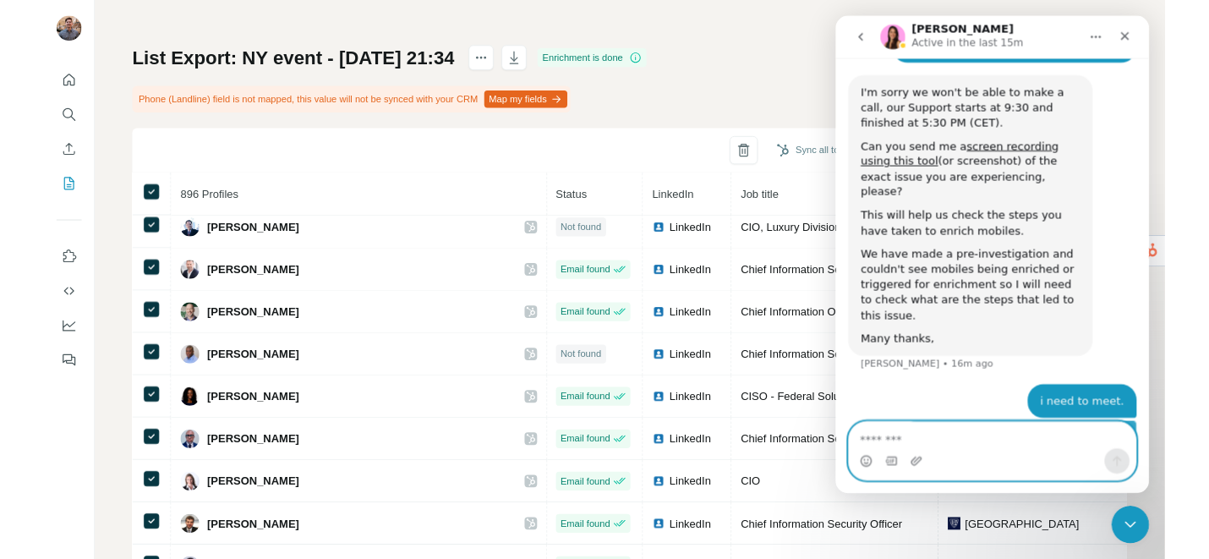
scroll to position [1275, 0]
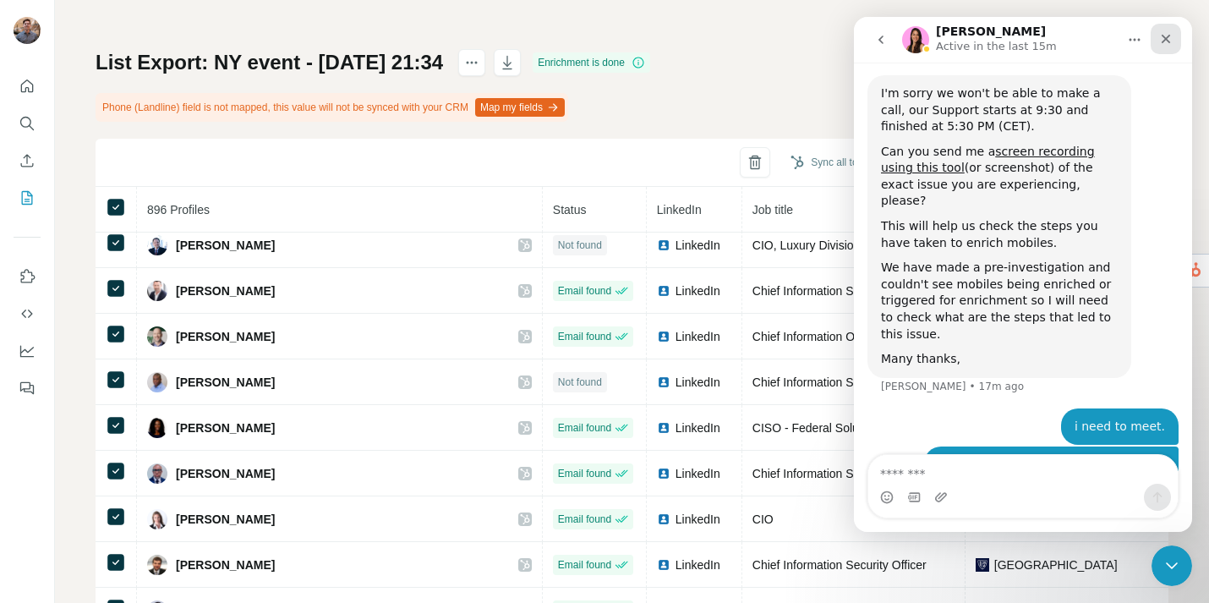
click at [1165, 45] on icon "Close" at bounding box center [1166, 39] width 14 height 14
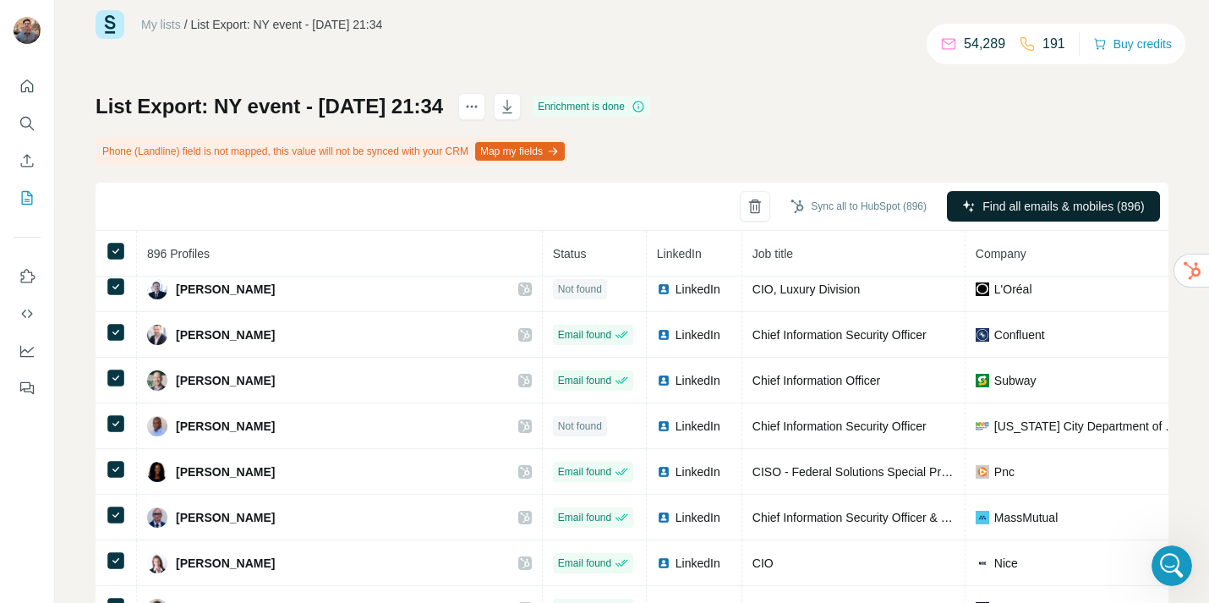
scroll to position [0, 0]
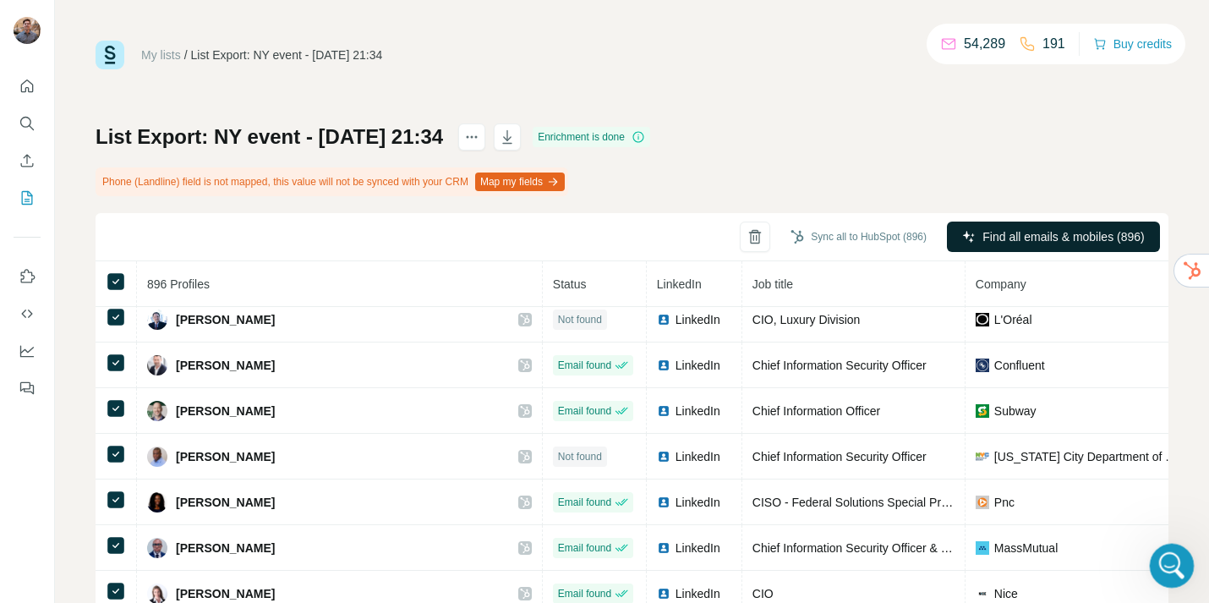
click at [1166, 557] on icon "Open Intercom Messenger" at bounding box center [1170, 564] width 28 height 28
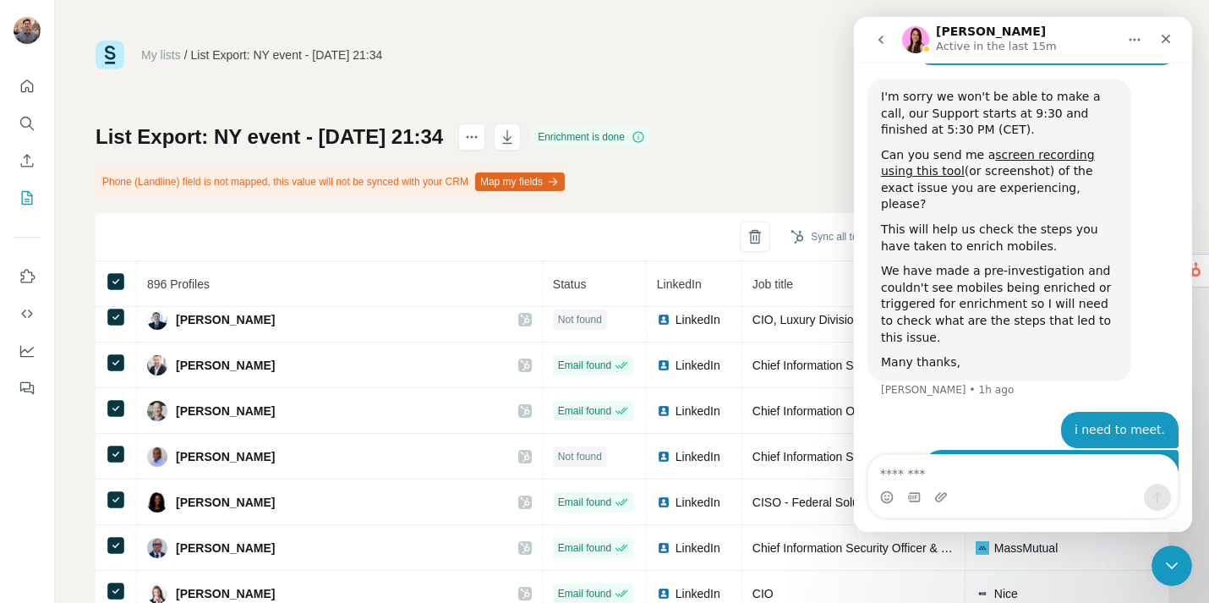
scroll to position [1275, 0]
click at [974, 470] on textarea "Message…" at bounding box center [1024, 469] width 310 height 29
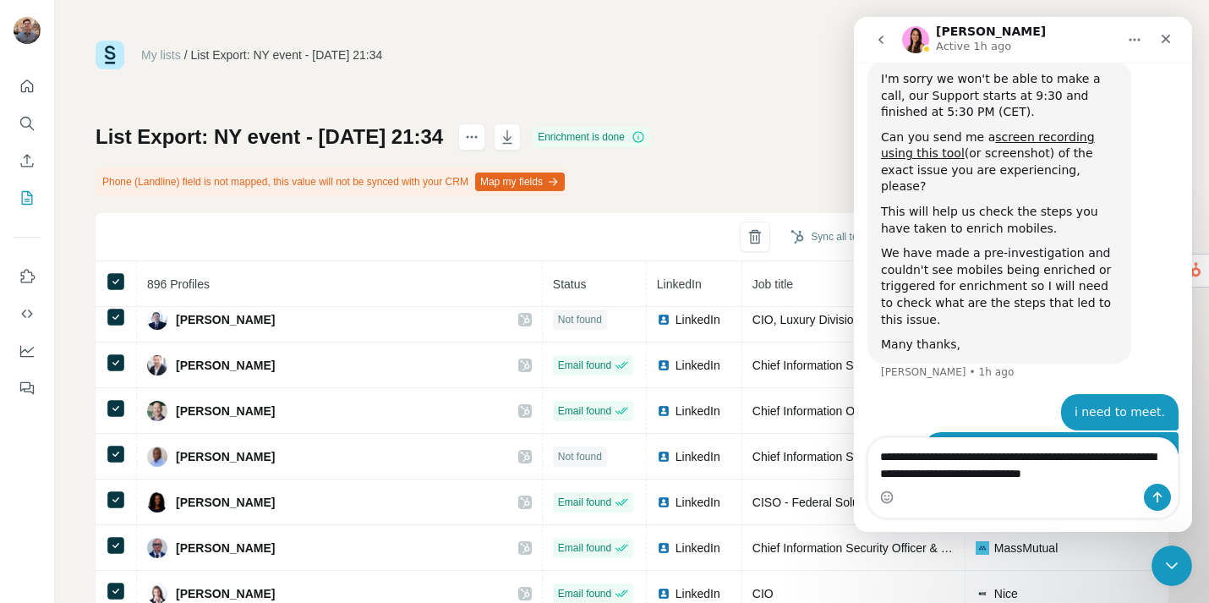
scroll to position [1309, 0]
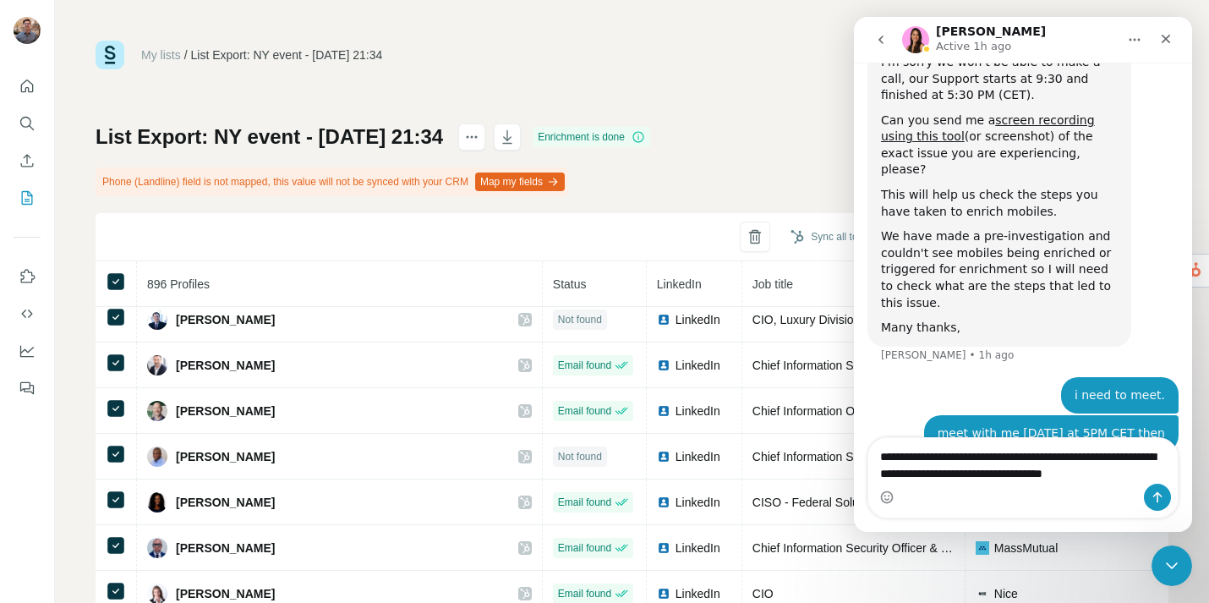
type textarea "**********"
click at [1155, 489] on button "Send a message…" at bounding box center [1157, 497] width 27 height 27
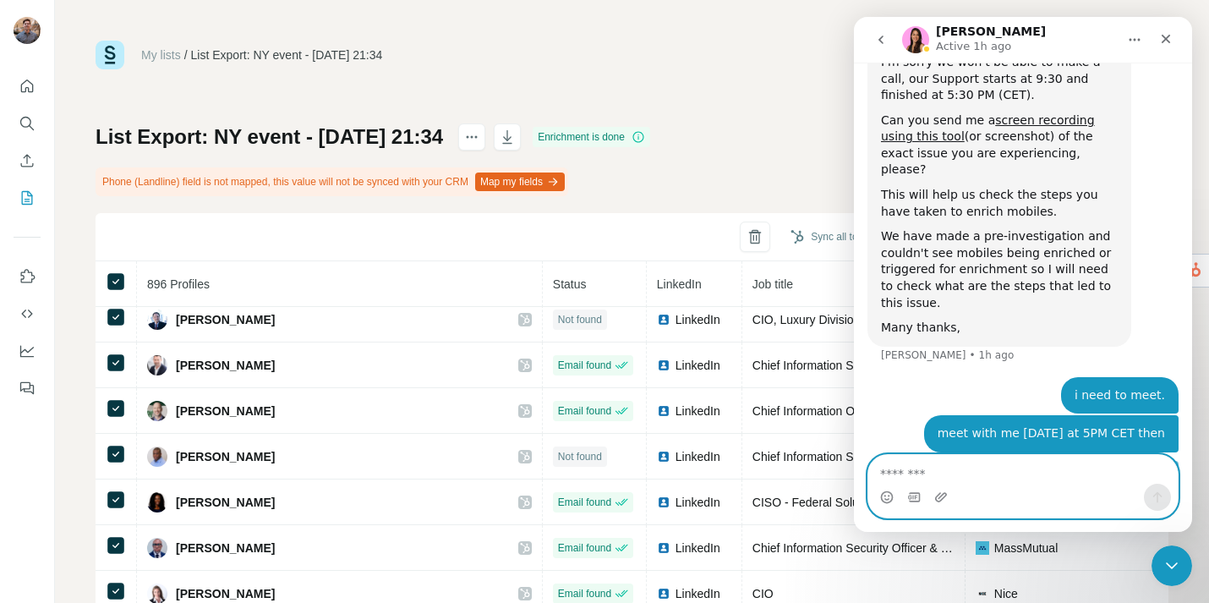
scroll to position [1347, 0]
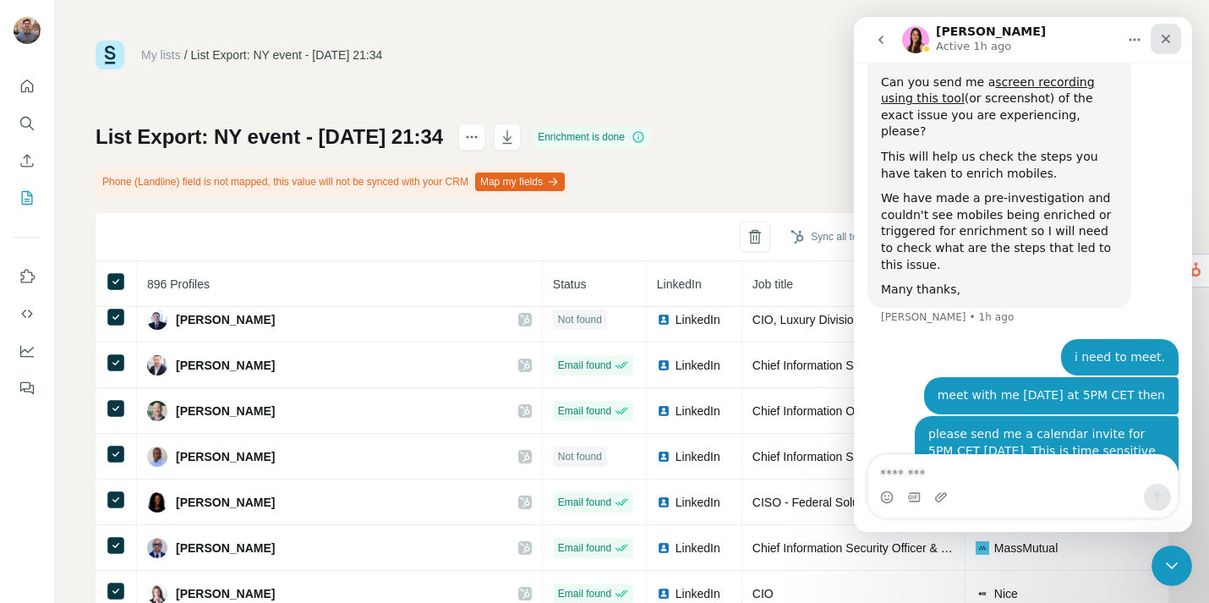
click at [1170, 33] on icon "Close" at bounding box center [1166, 39] width 14 height 14
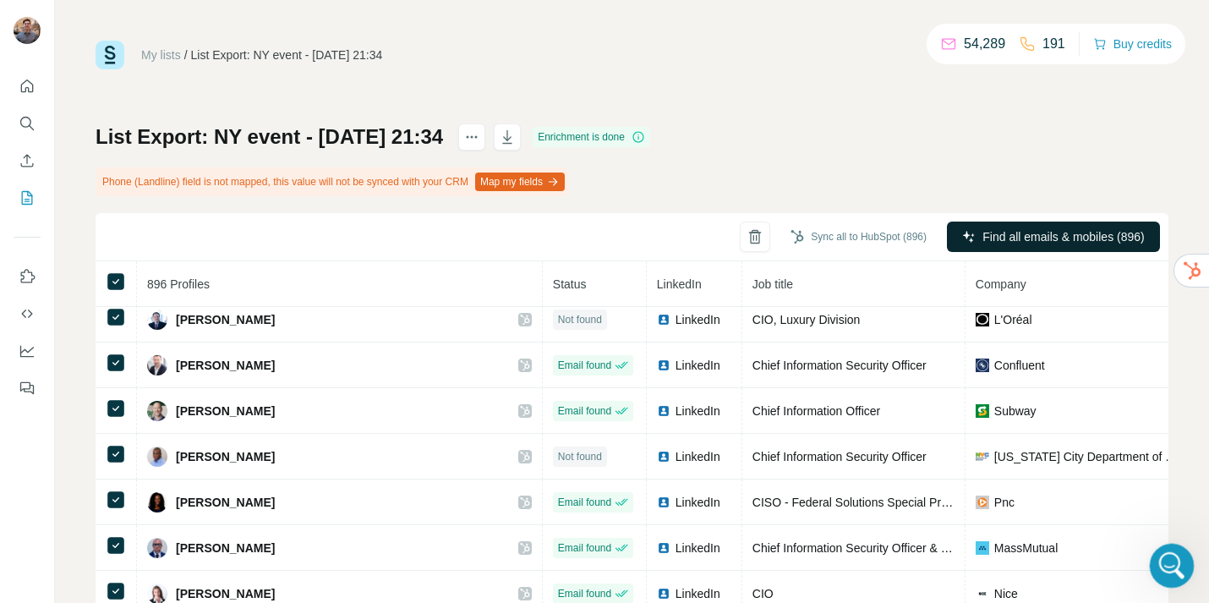
click at [1164, 560] on icon "Open Intercom Messenger" at bounding box center [1170, 564] width 28 height 28
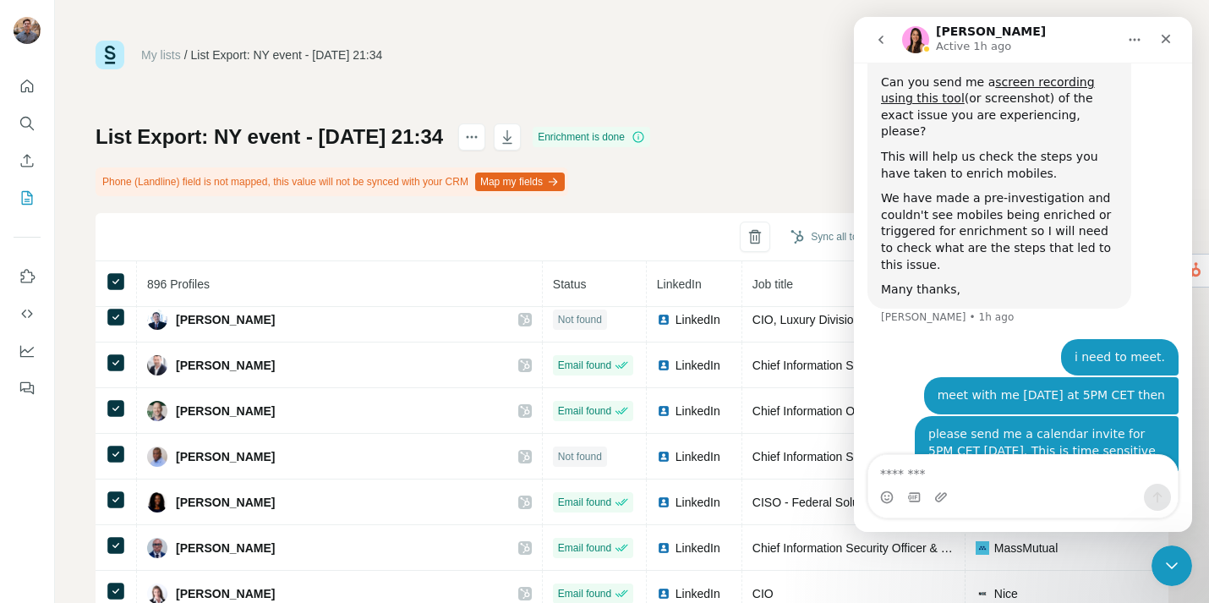
click at [956, 475] on textarea "Message…" at bounding box center [1024, 469] width 310 height 29
type textarea "**********"
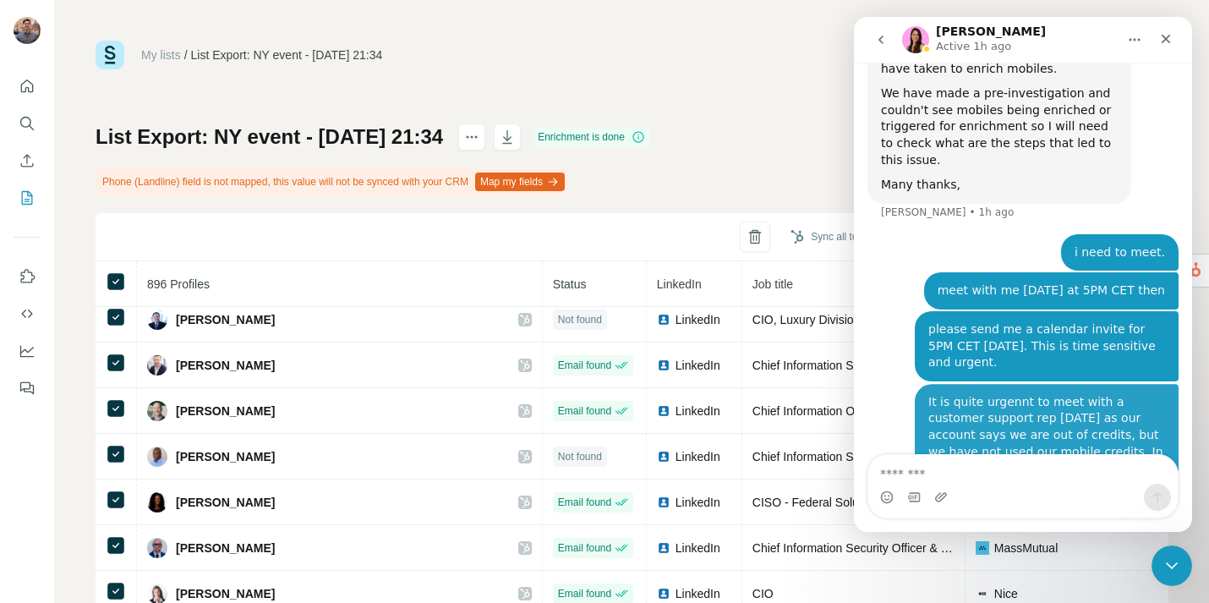
scroll to position [1468, 0]
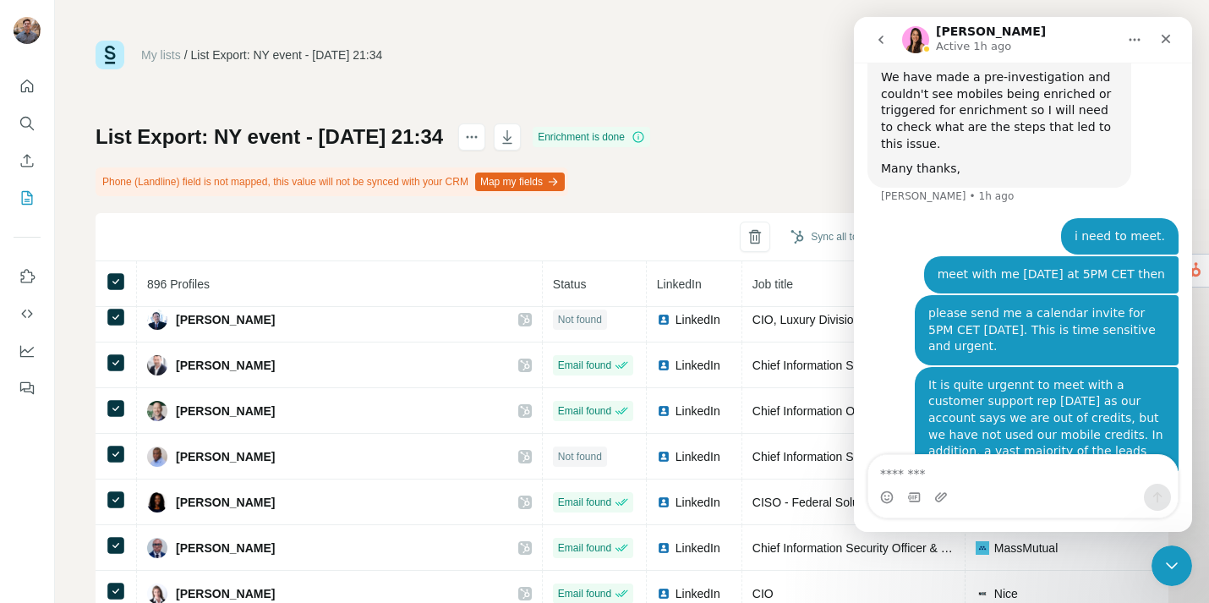
click at [891, 43] on button "go back" at bounding box center [881, 40] width 32 height 32
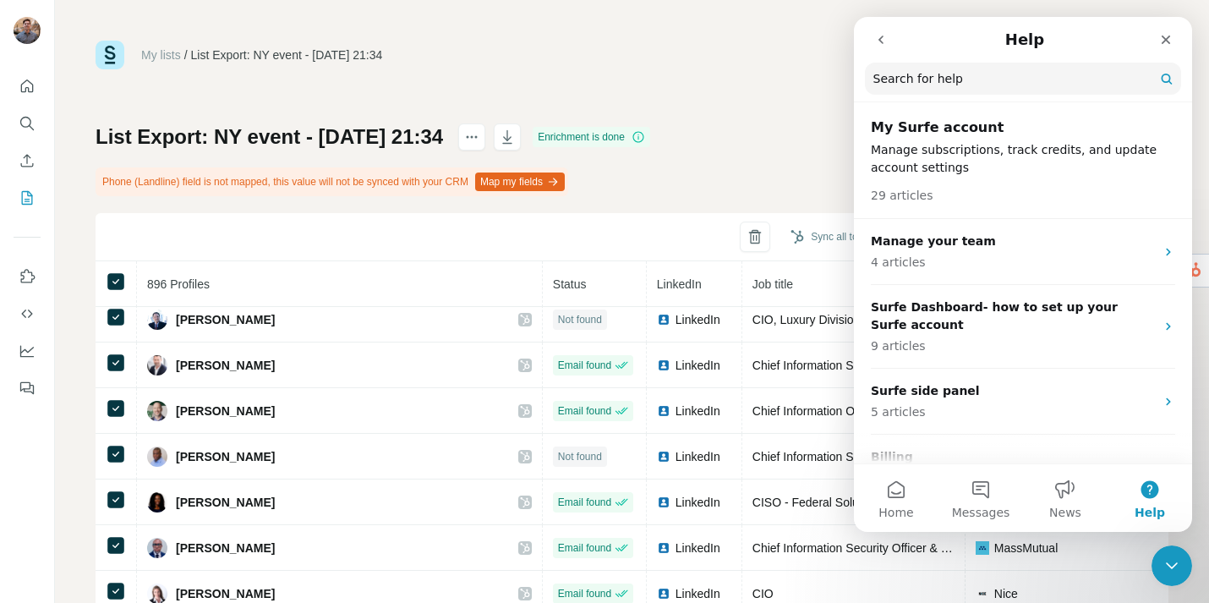
scroll to position [0, 0]
click at [1157, 41] on div "Close" at bounding box center [1166, 40] width 30 height 30
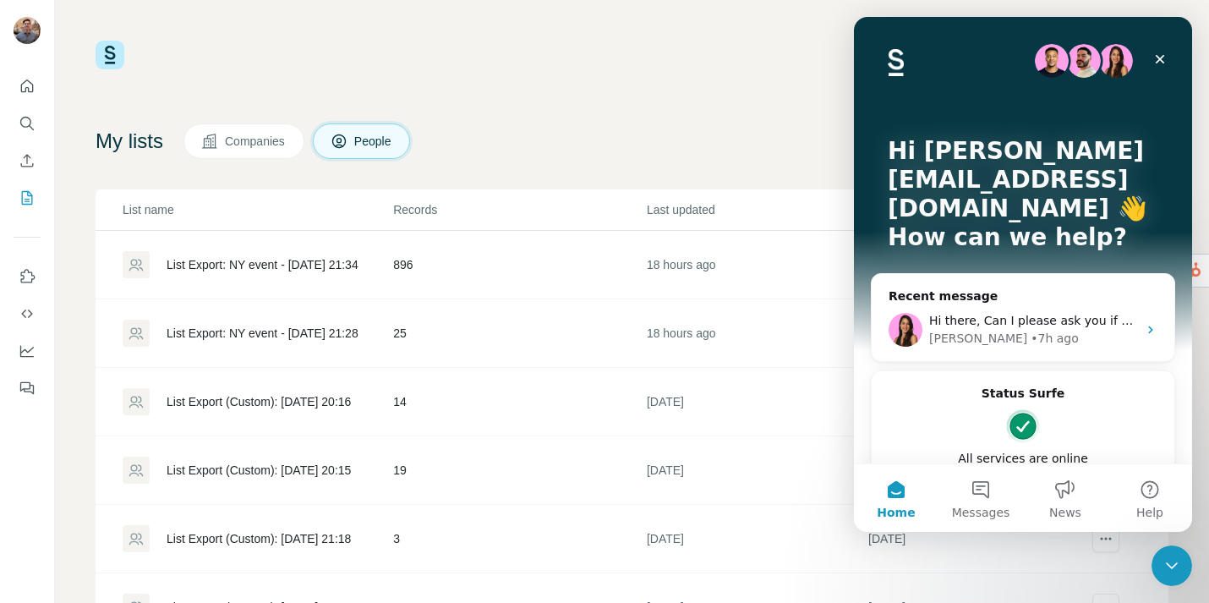
click at [285, 271] on div "List Export: NY event - [DATE] 21:34" at bounding box center [263, 264] width 192 height 17
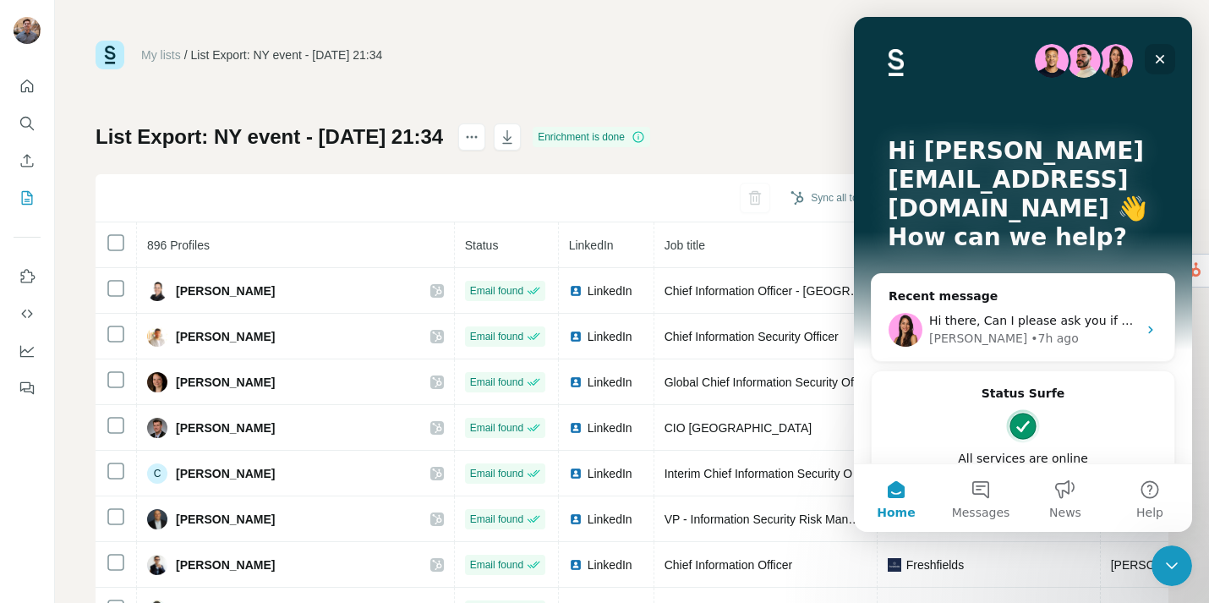
click at [1159, 62] on icon "Close" at bounding box center [1161, 59] width 14 height 14
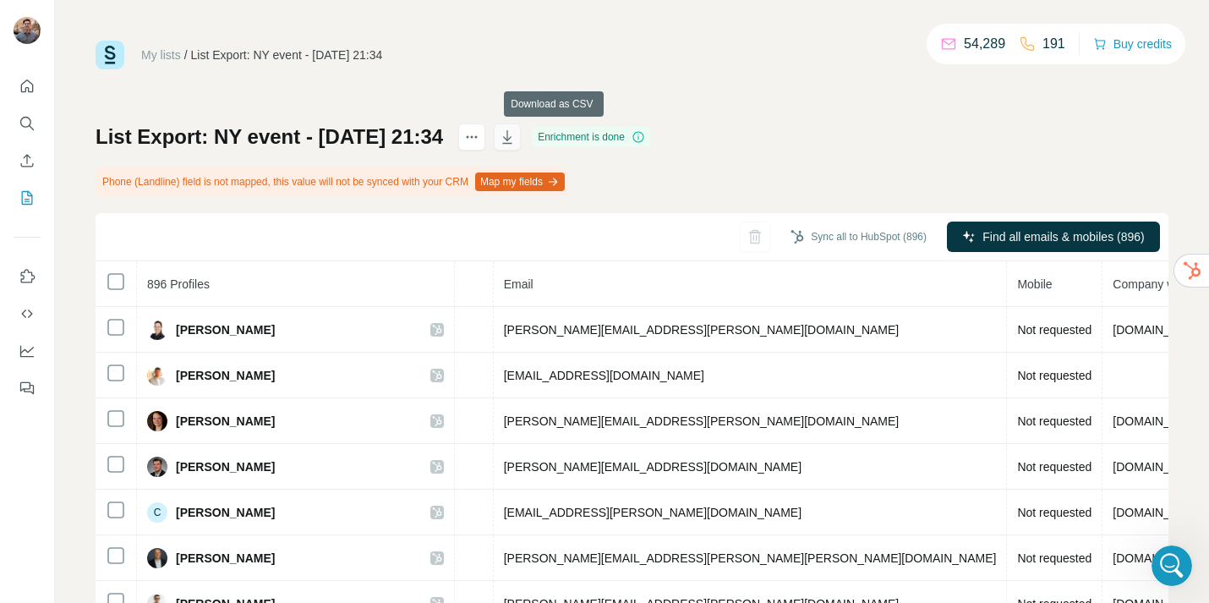
click at [512, 138] on icon "button" at bounding box center [507, 138] width 8 height 5
